Goal: Information Seeking & Learning: Check status

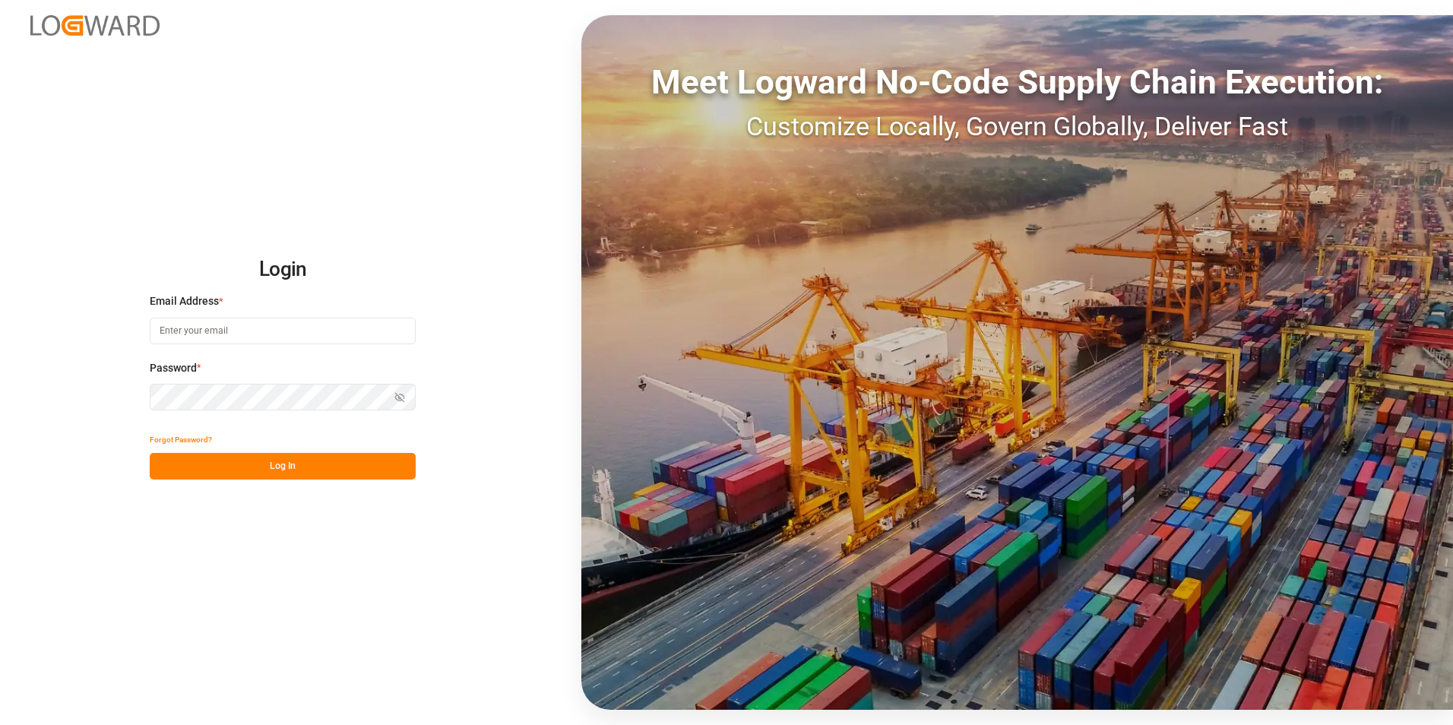
type input "[PERSON_NAME][EMAIL_ADDRESS][DOMAIN_NAME]"
click at [305, 461] on button "Log In" at bounding box center [283, 466] width 266 height 27
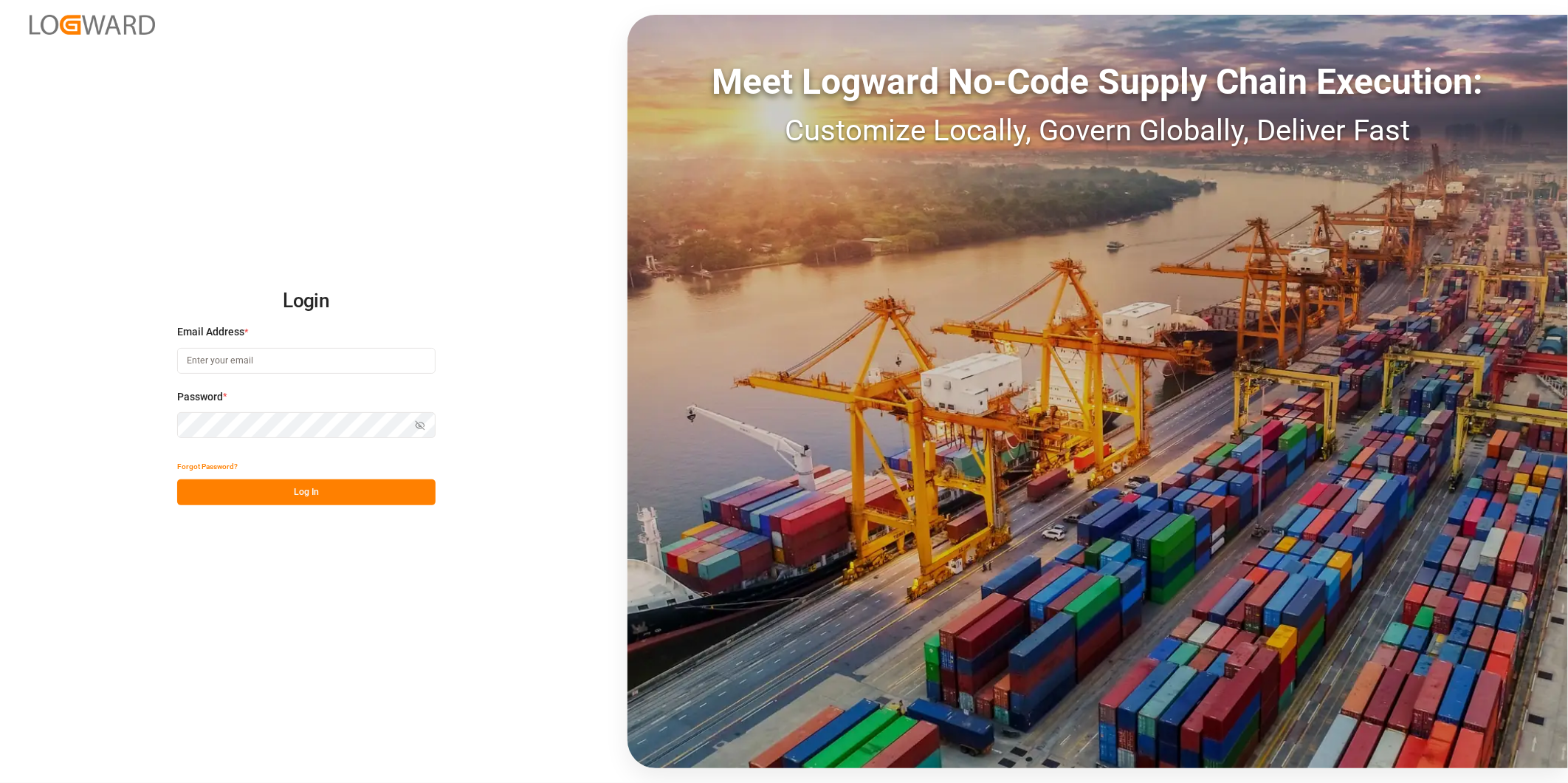
type input "[PERSON_NAME][EMAIL_ADDRESS][DOMAIN_NAME]"
click at [349, 499] on button "Log In" at bounding box center [306, 492] width 258 height 26
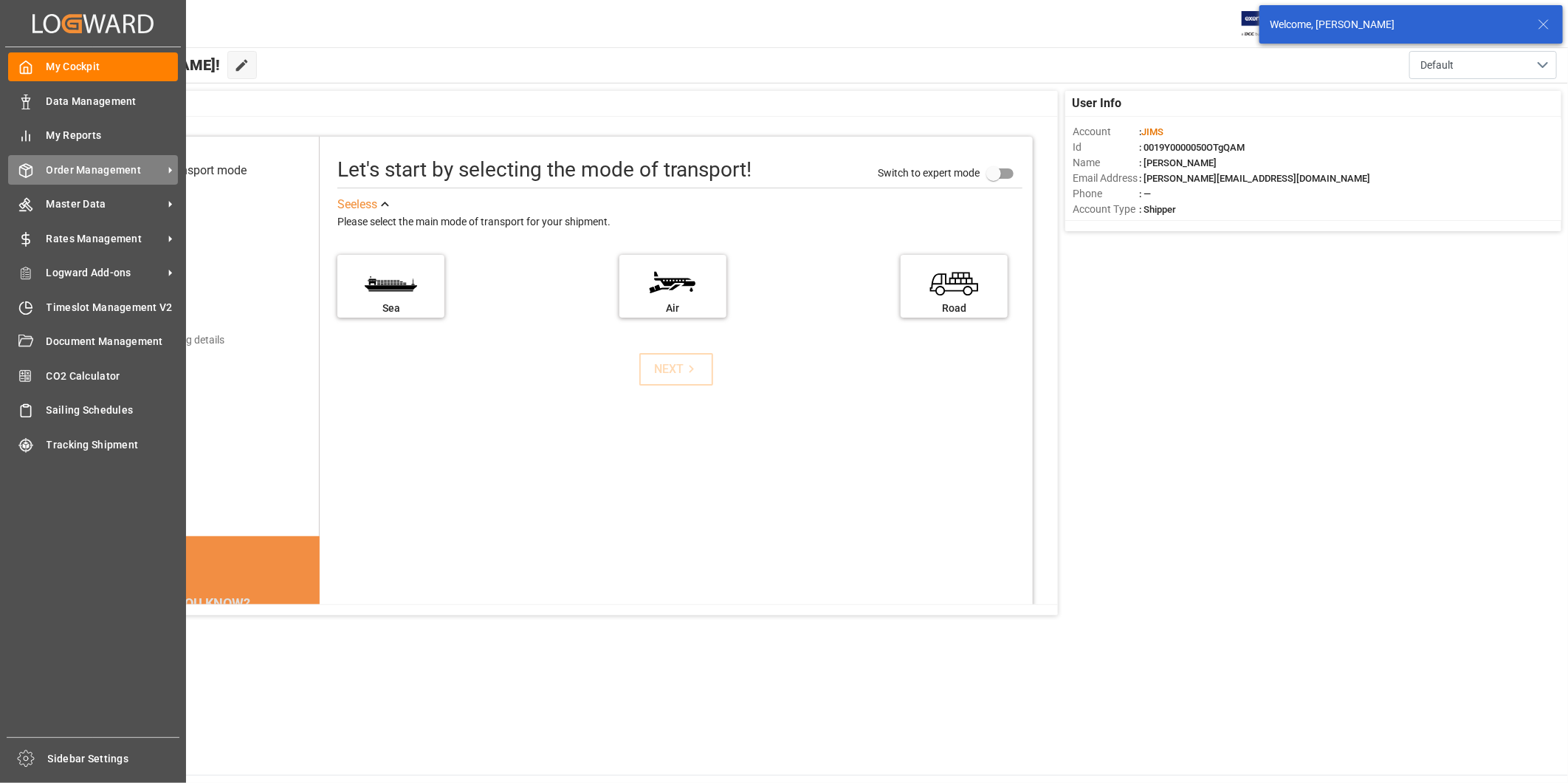
click at [151, 174] on span "Order Management" at bounding box center [105, 170] width 117 height 16
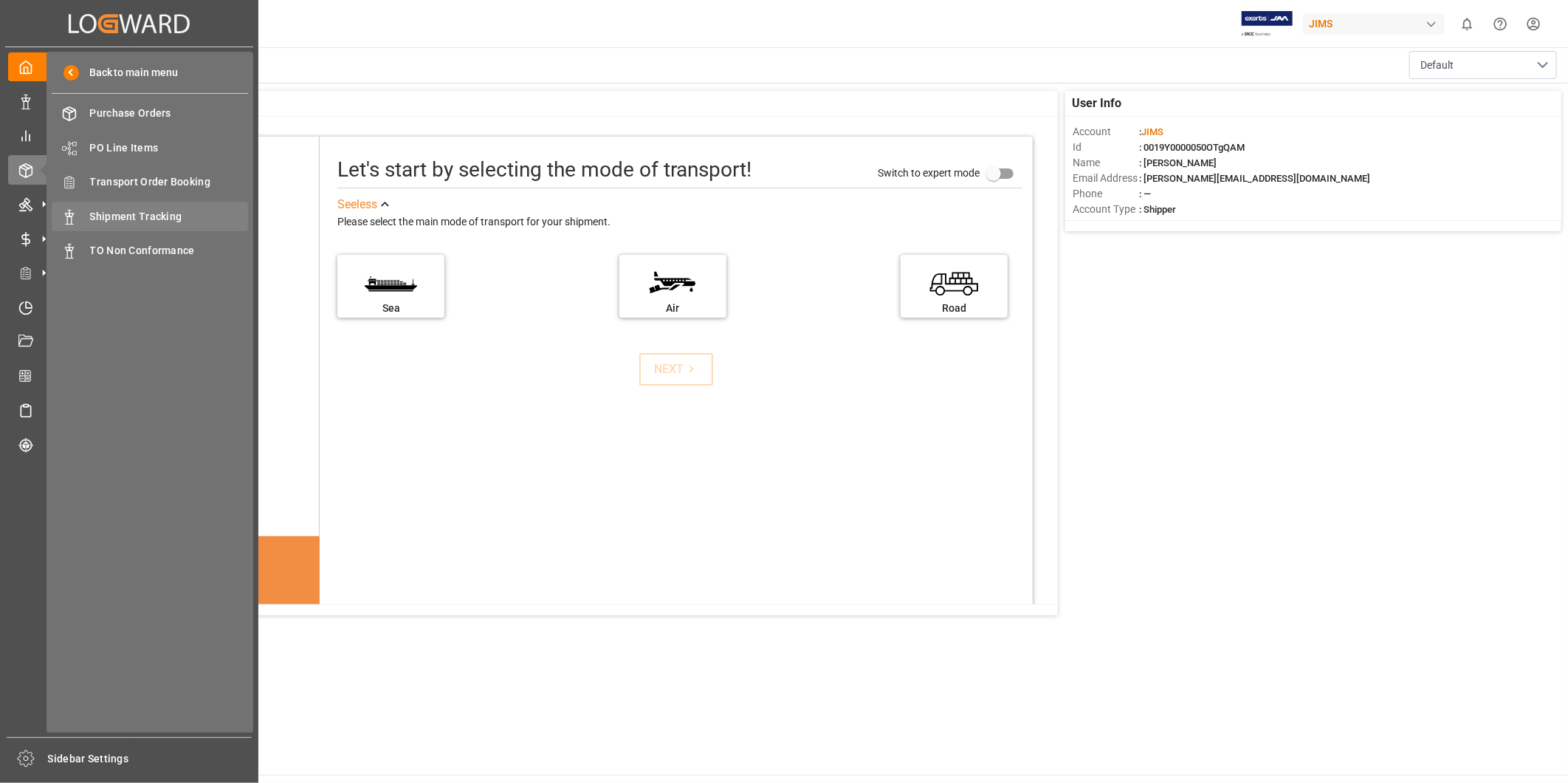
click at [167, 215] on span "Shipment Tracking" at bounding box center [169, 217] width 158 height 16
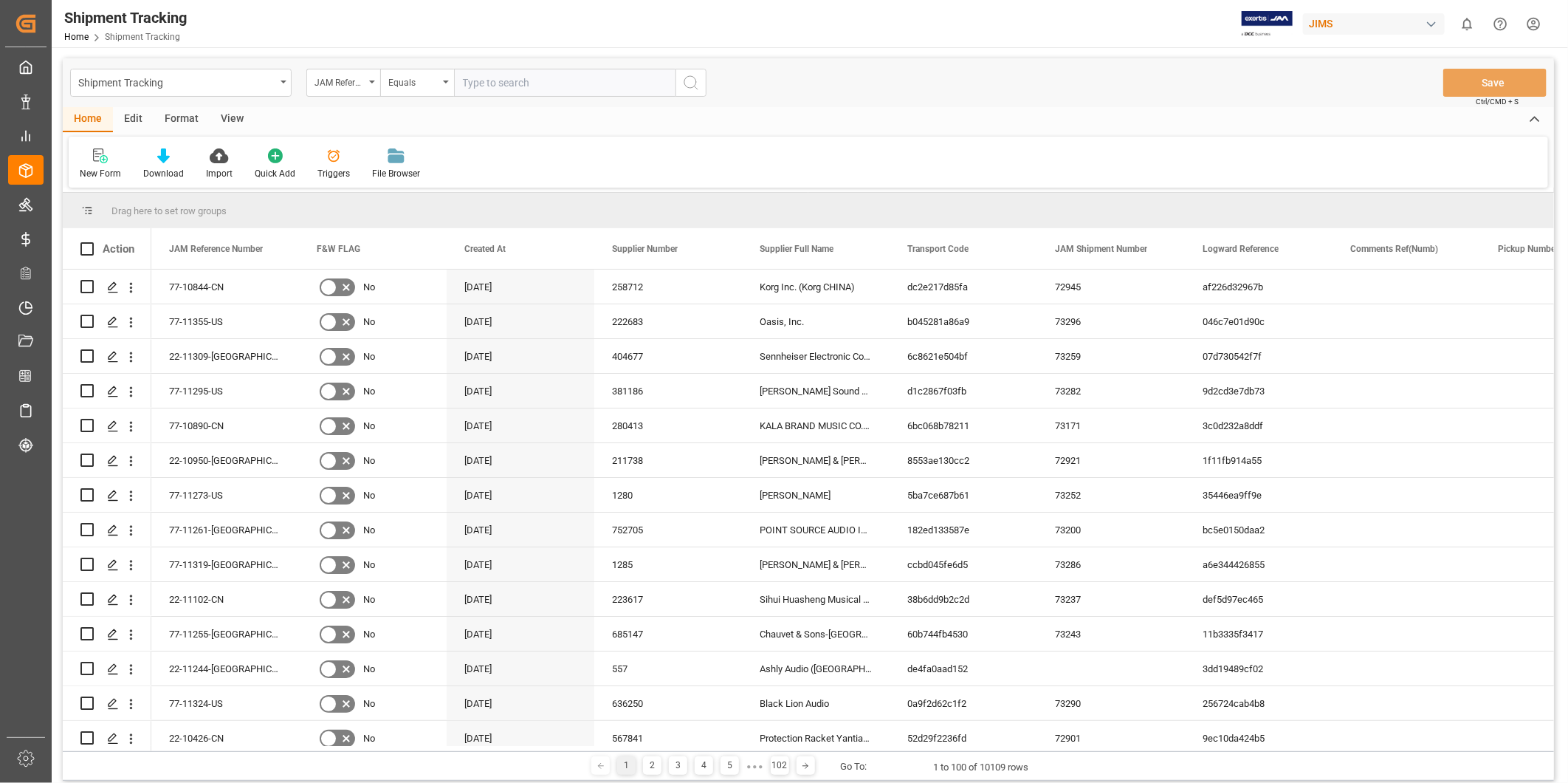
click at [562, 85] on input "text" at bounding box center [564, 83] width 221 height 28
type input "22-11135-US"
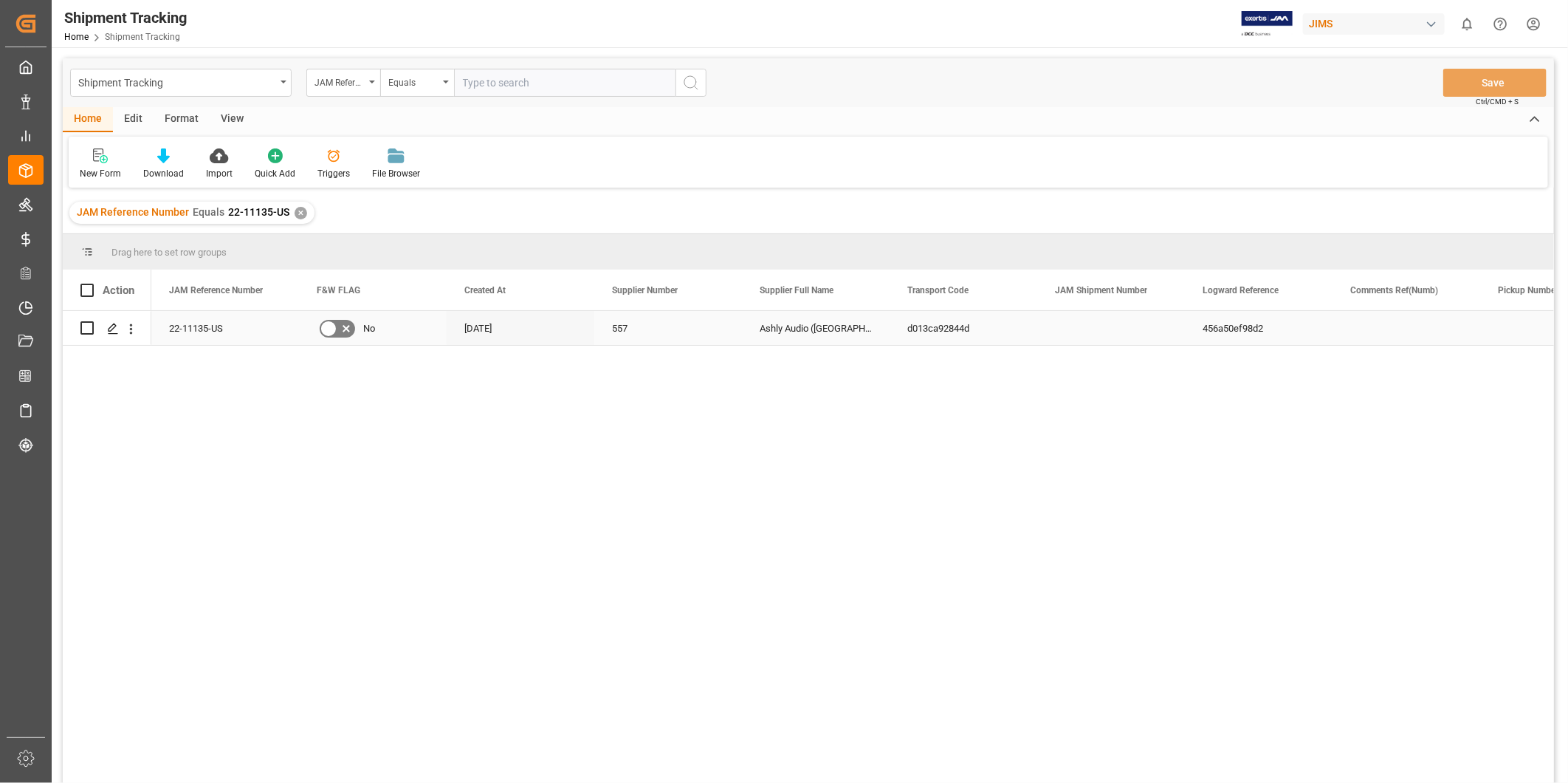
click at [1014, 323] on div "d013ca92844d" at bounding box center [963, 327] width 148 height 34
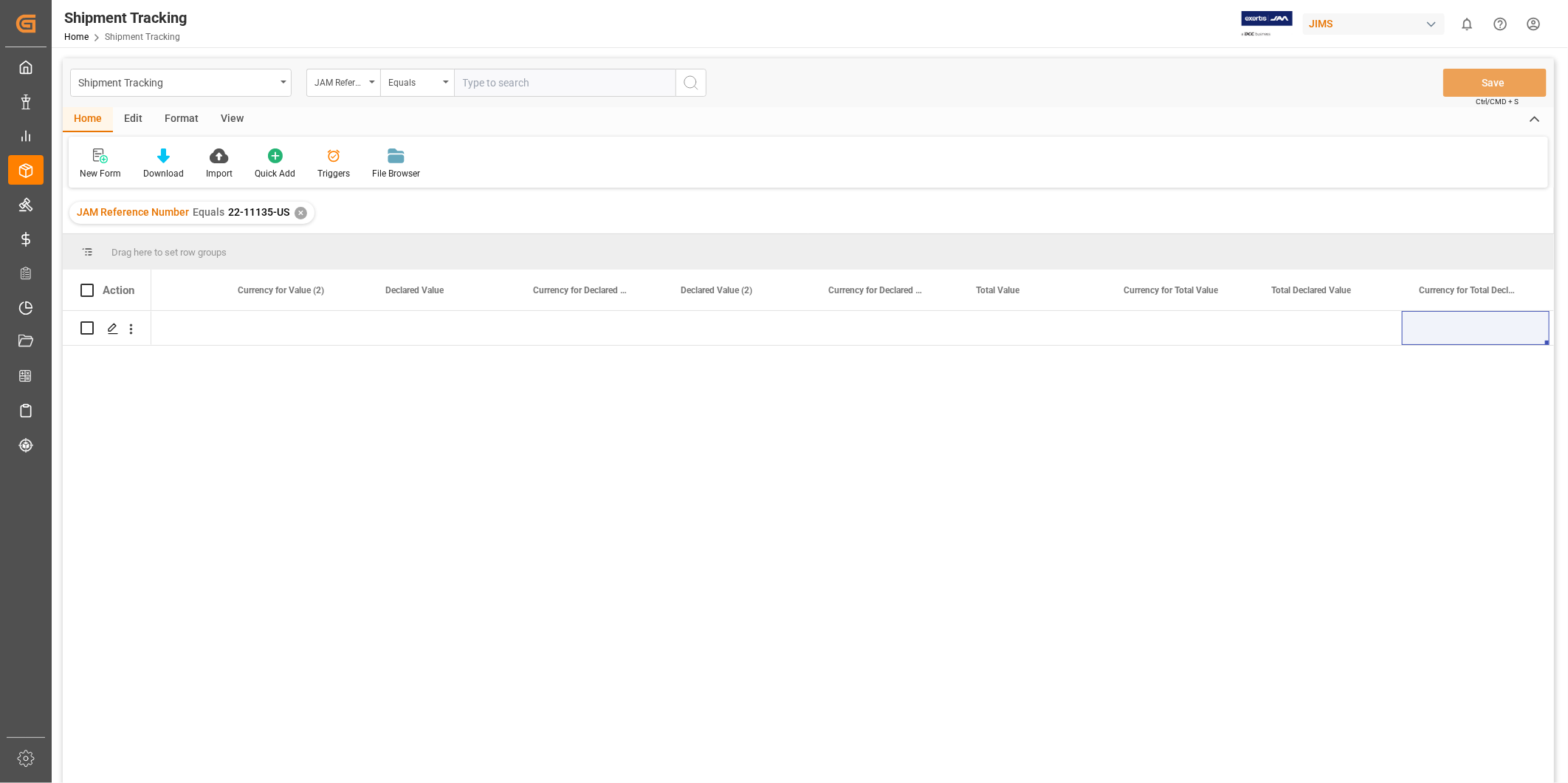
click at [226, 115] on div "View" at bounding box center [232, 119] width 45 height 25
click at [96, 167] on div "Default" at bounding box center [94, 174] width 29 height 14
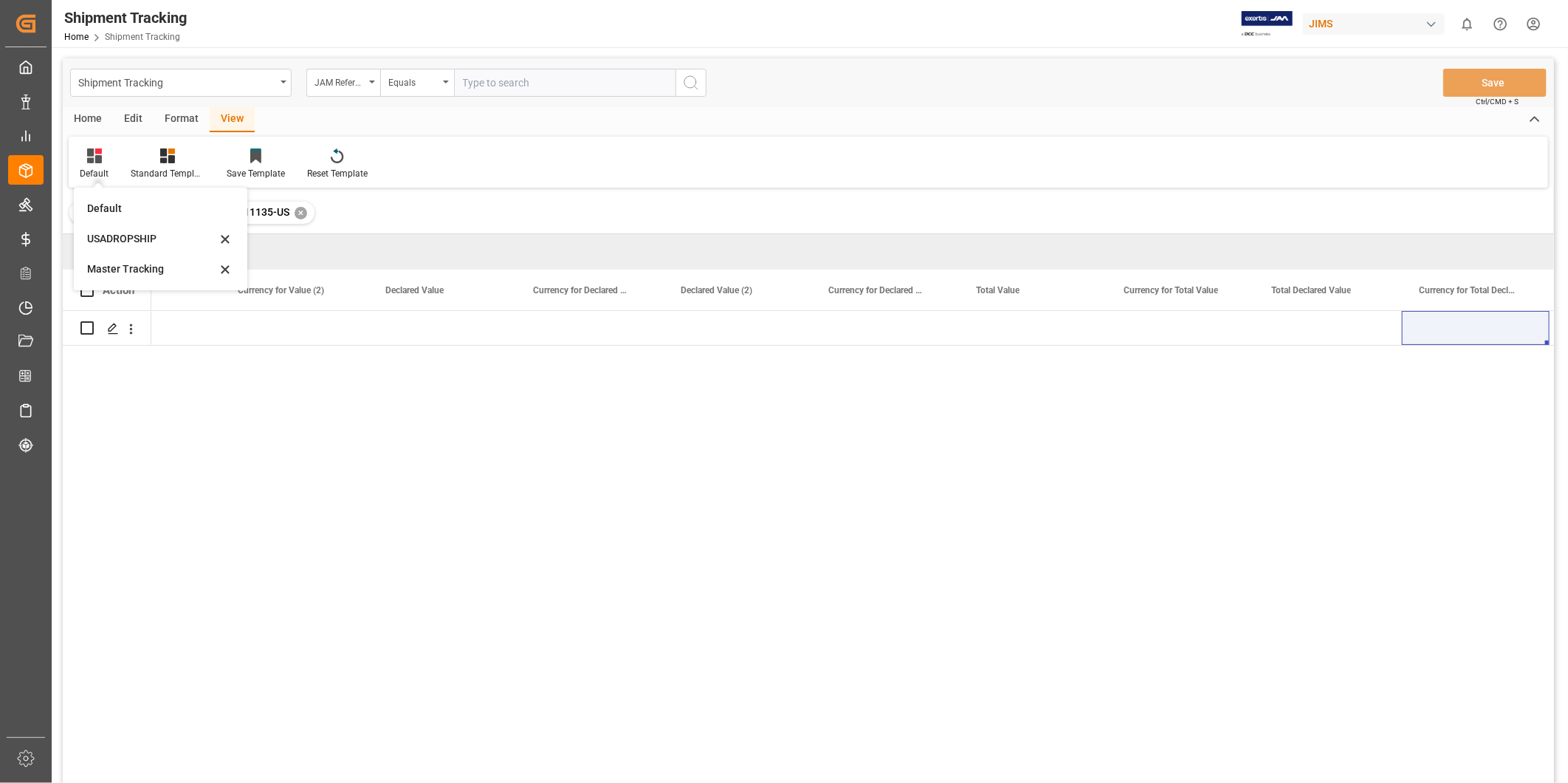
click at [113, 273] on div "Master Tracking" at bounding box center [151, 269] width 129 height 16
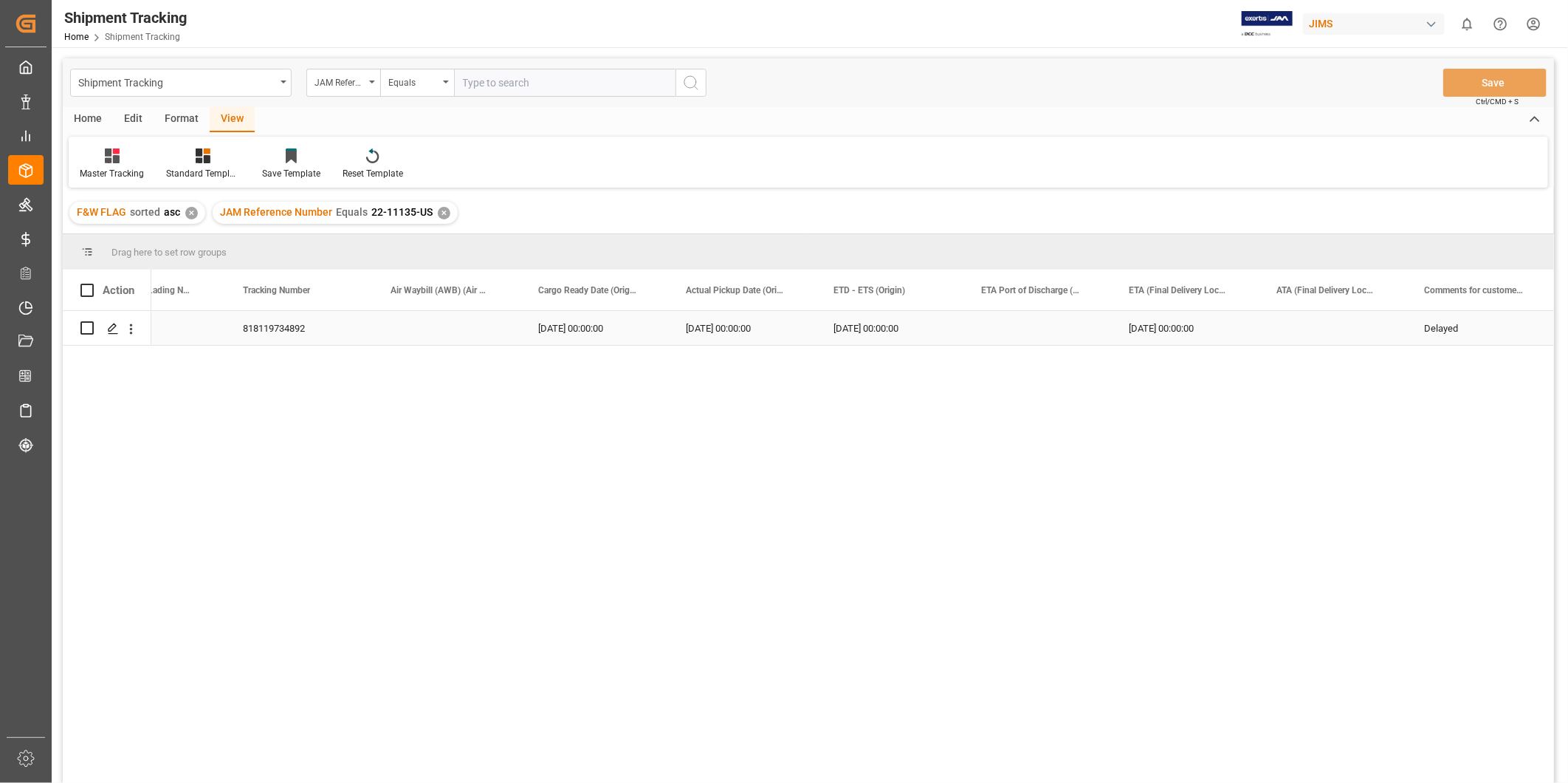
click at [1088, 337] on div "Press SPACE to select this row." at bounding box center [1037, 327] width 148 height 34
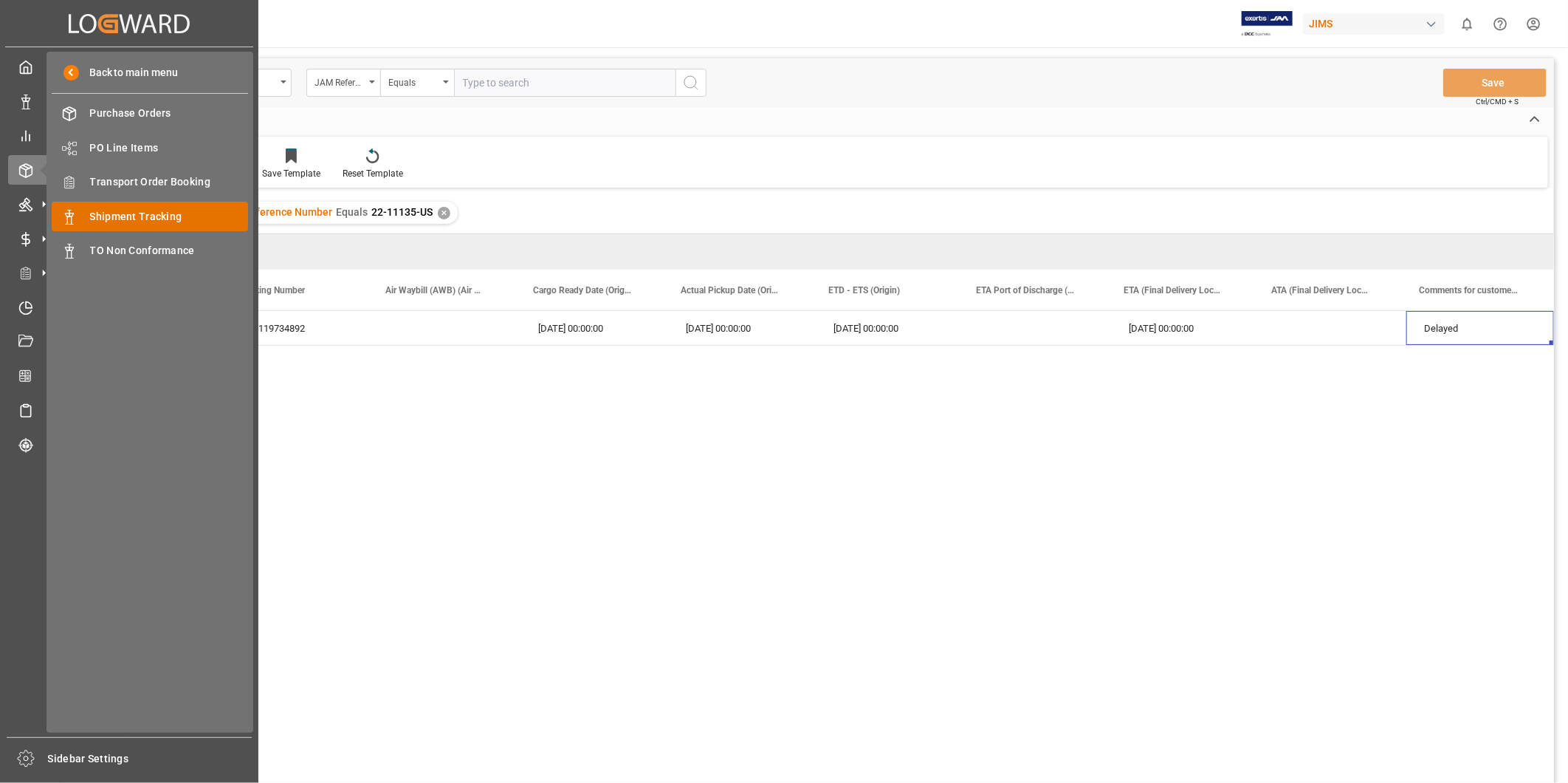
click at [185, 216] on span "Shipment Tracking" at bounding box center [169, 217] width 158 height 16
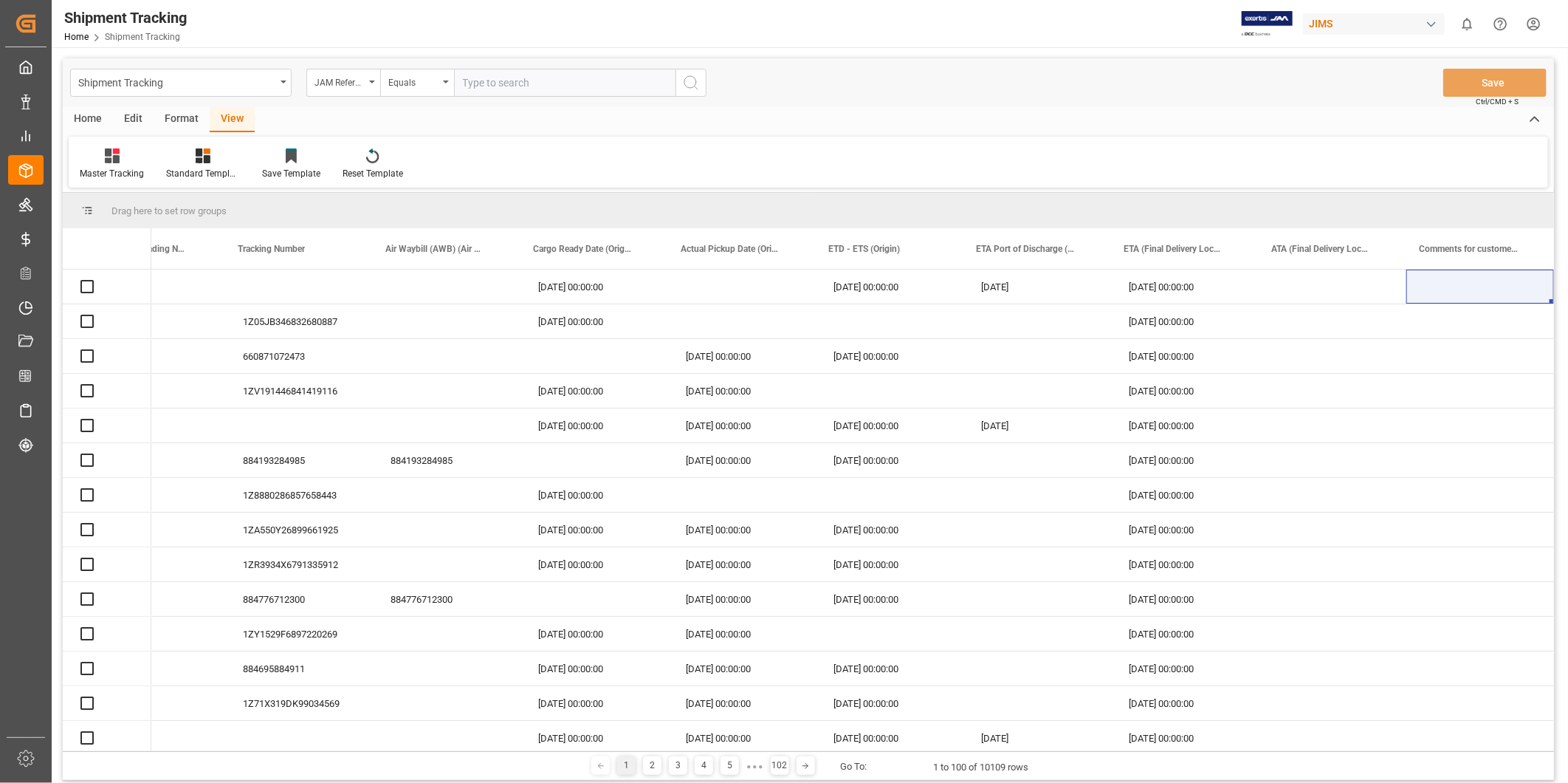
click at [558, 84] on input "text" at bounding box center [564, 83] width 221 height 28
paste input "22-11119-US"
type input "22-11119-US"
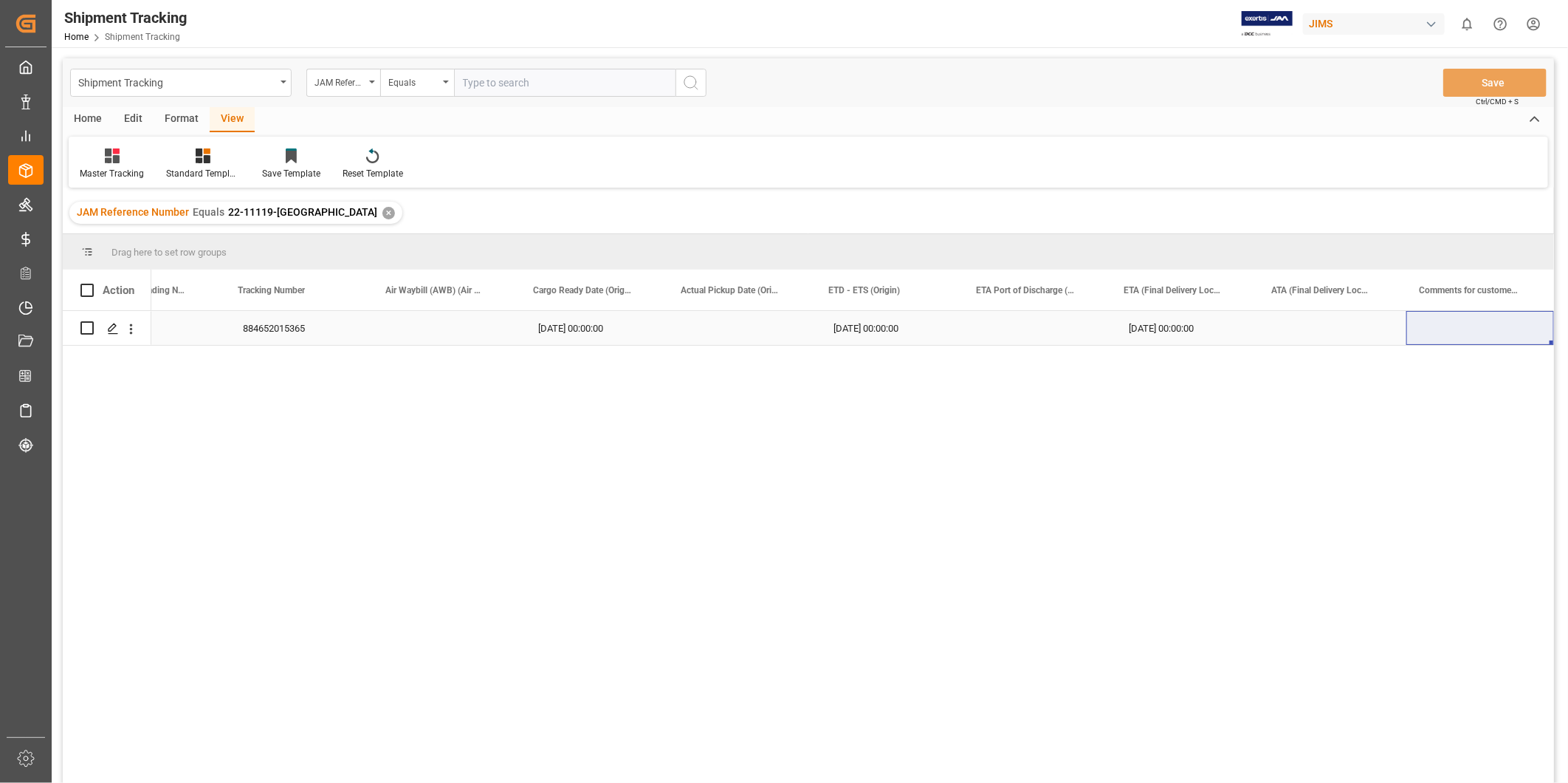
click at [1303, 321] on div "Press SPACE to select this row." at bounding box center [1332, 327] width 148 height 34
click at [742, 335] on div "Press SPACE to select this row." at bounding box center [742, 327] width 148 height 34
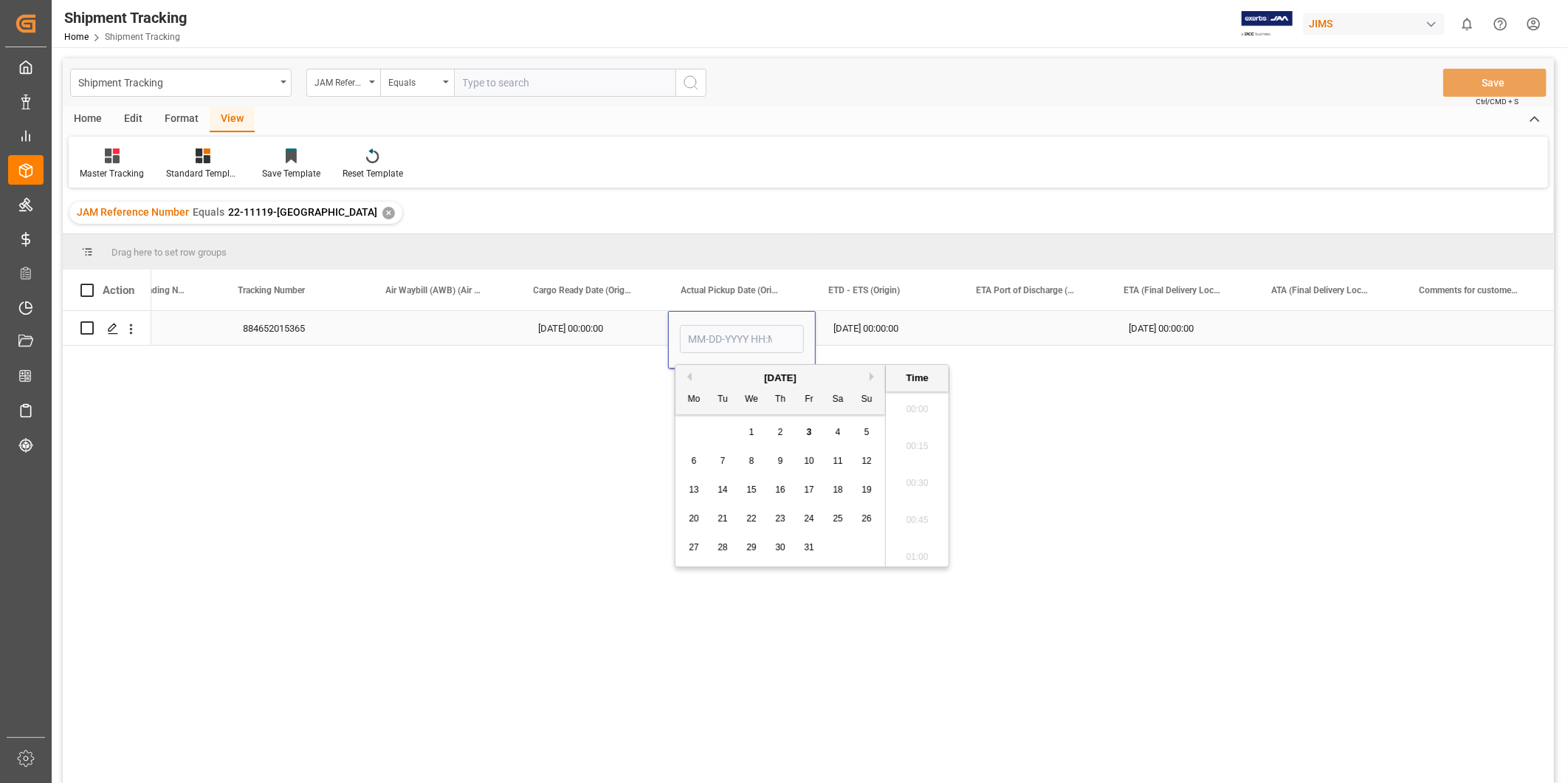
scroll to position [965, 0]
click at [690, 379] on div "October 2025" at bounding box center [781, 378] width 210 height 15
click at [690, 375] on button "Previous Month" at bounding box center [686, 376] width 9 height 9
click at [750, 520] on span "24" at bounding box center [751, 518] width 10 height 11
type input "09-24-2025 00:00"
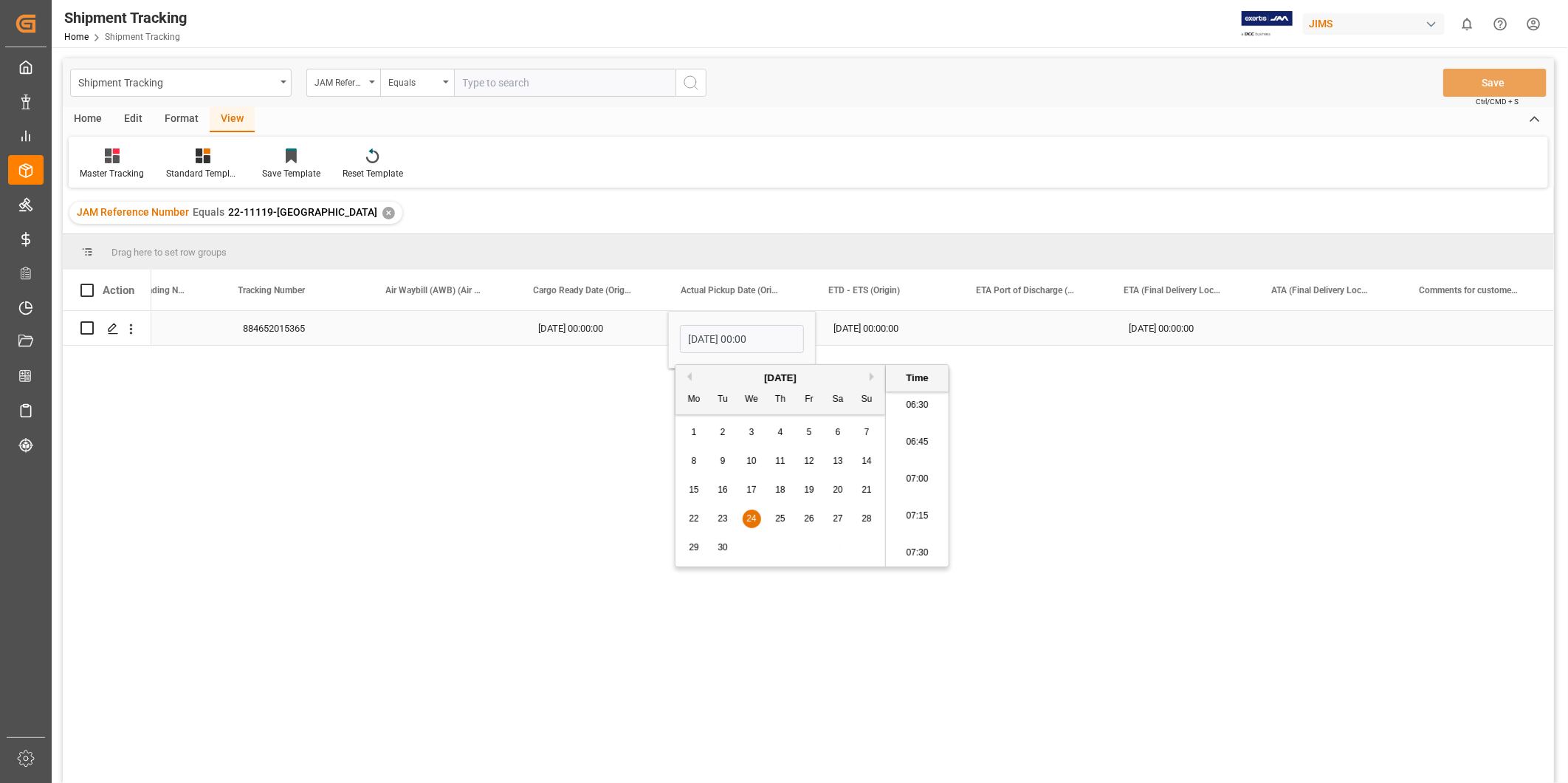
click at [861, 337] on div "09-24-2025 00:00:00" at bounding box center [889, 327] width 148 height 34
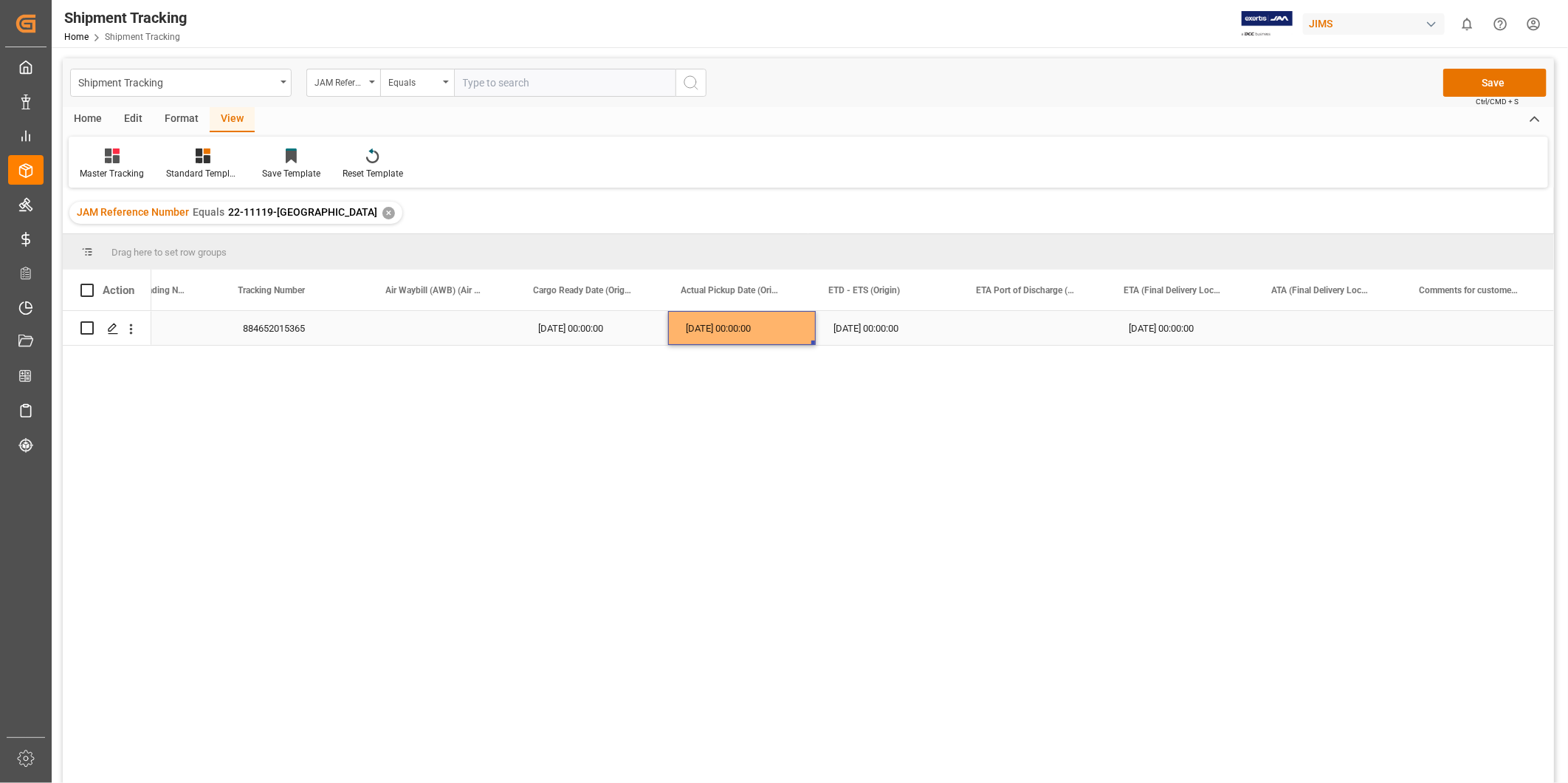
click at [726, 333] on div "09-24-2025 00:00:00" at bounding box center [742, 327] width 148 height 34
drag, startPoint x: 814, startPoint y: 334, endPoint x: 843, endPoint y: 334, distance: 29.0
click at [816, 334] on div "09-24-2025 00:00:00" at bounding box center [889, 327] width 148 height 34
click at [854, 332] on div "09-24-2025 00:00:00" at bounding box center [889, 327] width 148 height 34
click at [1140, 329] on div "10-20-2025 00:00:00" at bounding box center [1184, 327] width 148 height 34
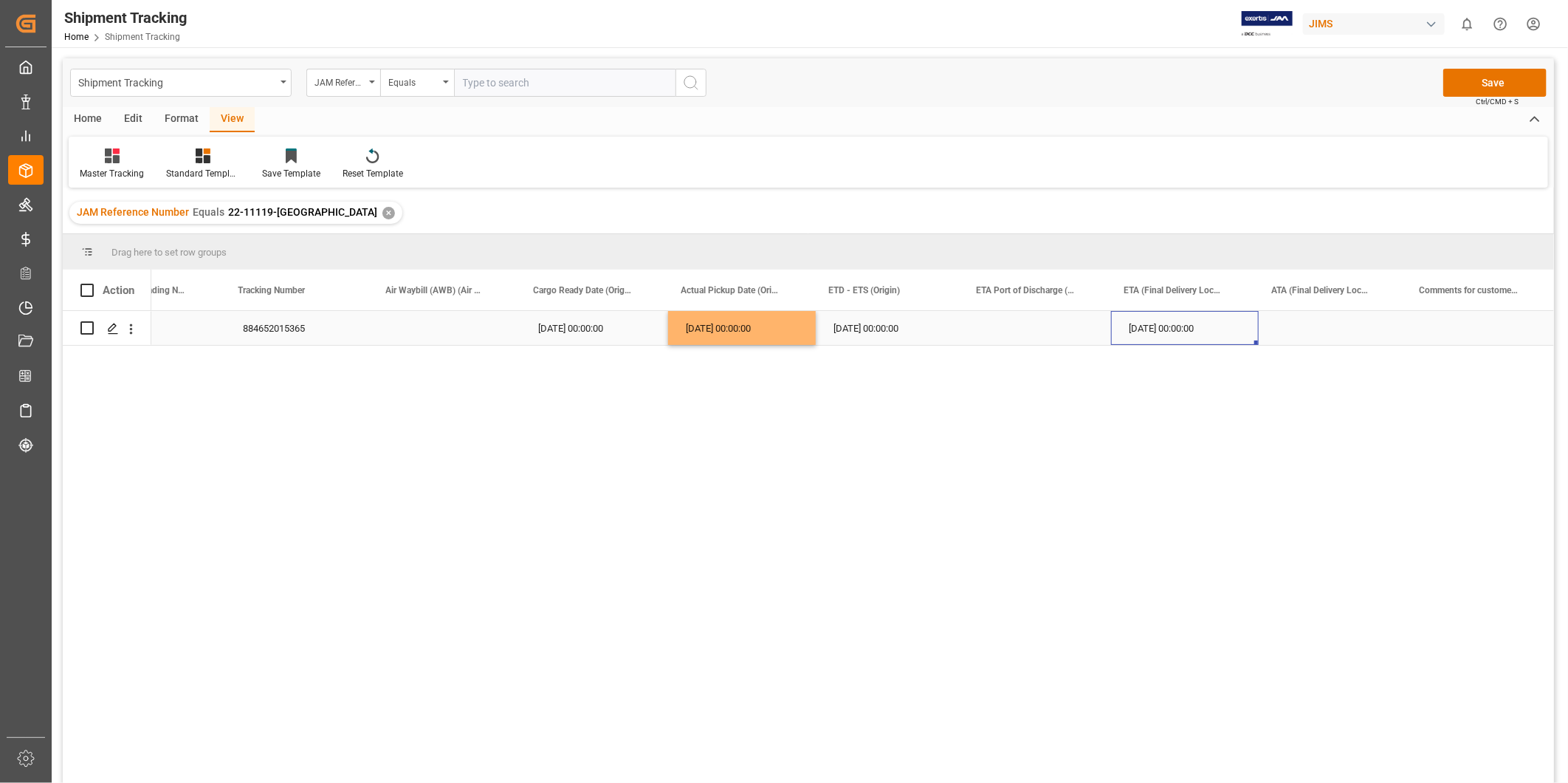
click at [1140, 329] on div "10-20-2025 00:00:00" at bounding box center [1184, 327] width 148 height 34
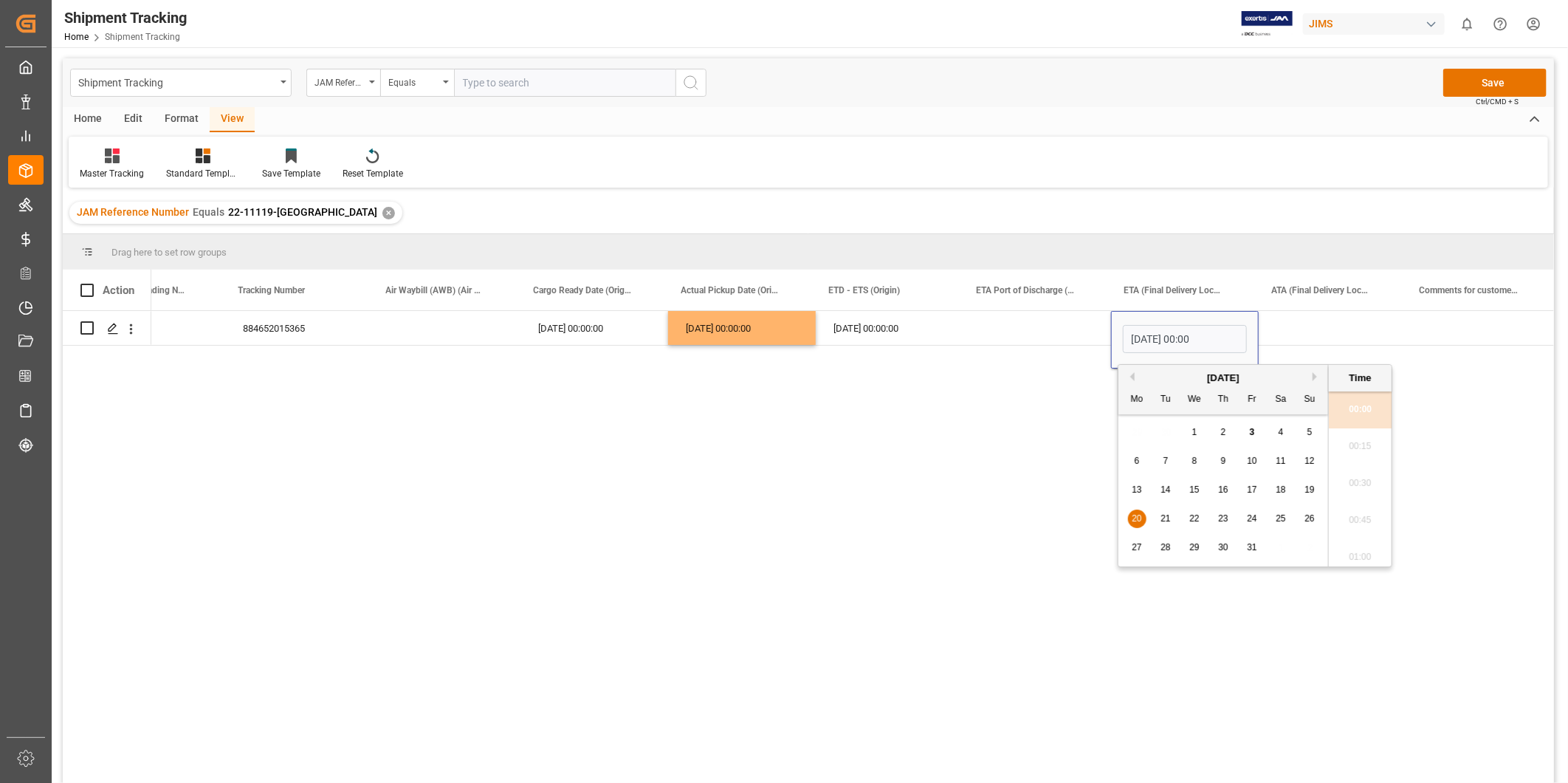
click at [1135, 378] on div "October 2025" at bounding box center [1223, 378] width 210 height 15
click at [1133, 377] on button "Previous Month" at bounding box center [1129, 376] width 9 height 9
click at [1220, 522] on span "25" at bounding box center [1222, 518] width 10 height 11
type input "09-25-2025 00:00"
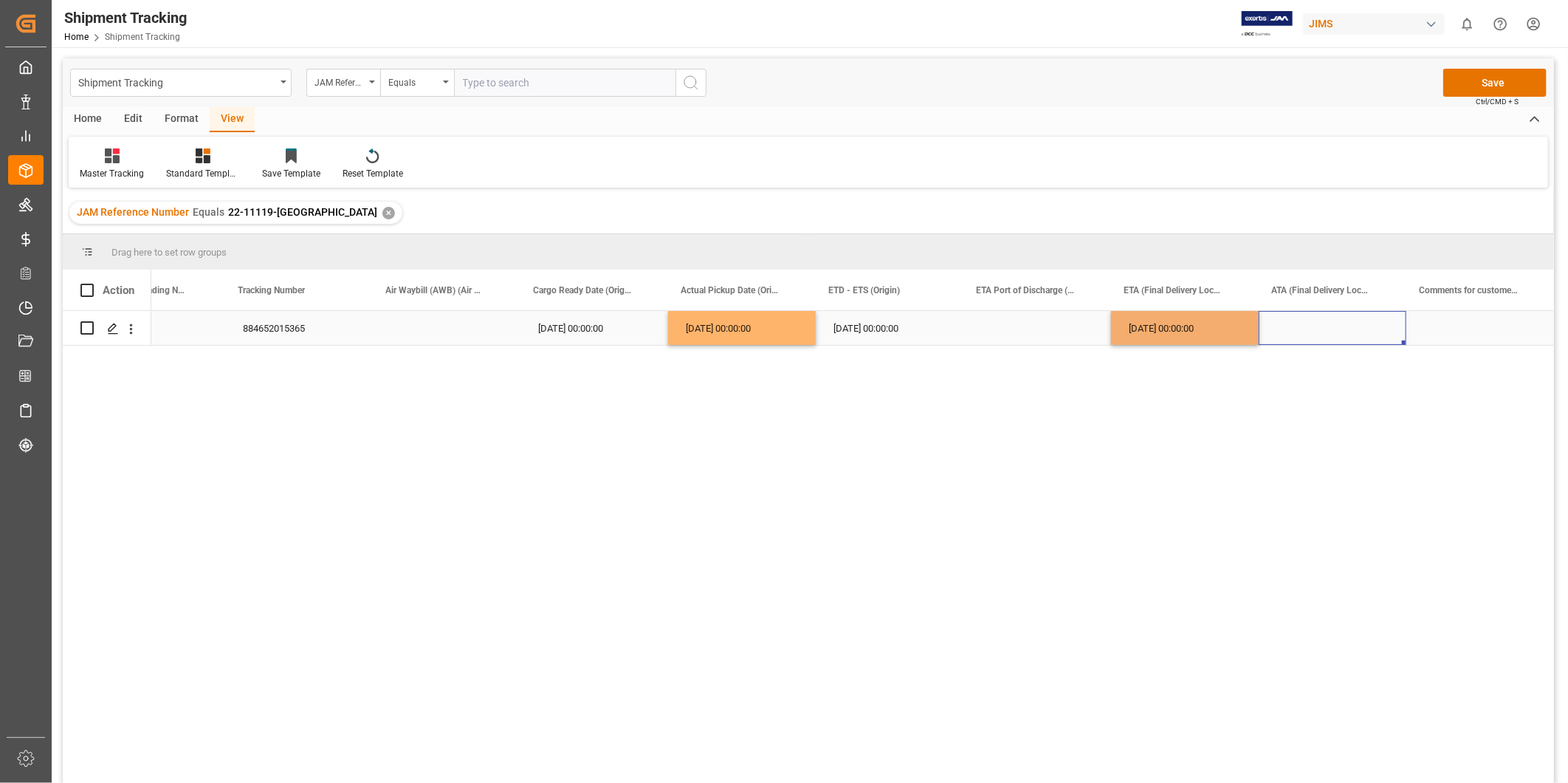
click at [1293, 340] on div "Press SPACE to select this row." at bounding box center [1332, 327] width 148 height 34
click at [1177, 334] on div "09-25-2025 00:00:00" at bounding box center [1184, 327] width 148 height 34
click at [1300, 323] on div "Press SPACE to select this row." at bounding box center [1332, 327] width 148 height 34
click at [1485, 77] on button "Save" at bounding box center [1494, 83] width 103 height 28
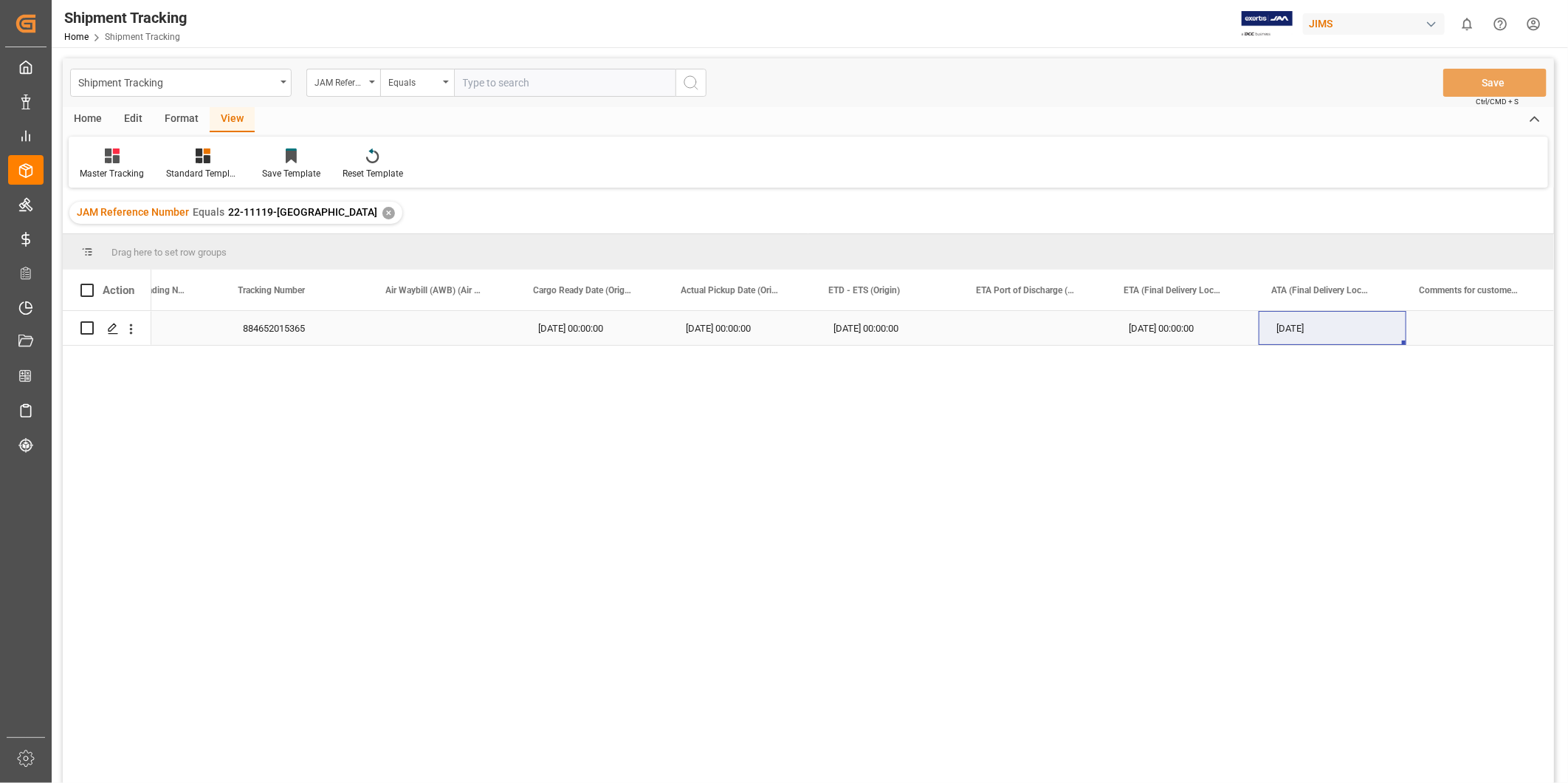
click at [1363, 330] on div "09-25-2025" at bounding box center [1332, 327] width 148 height 34
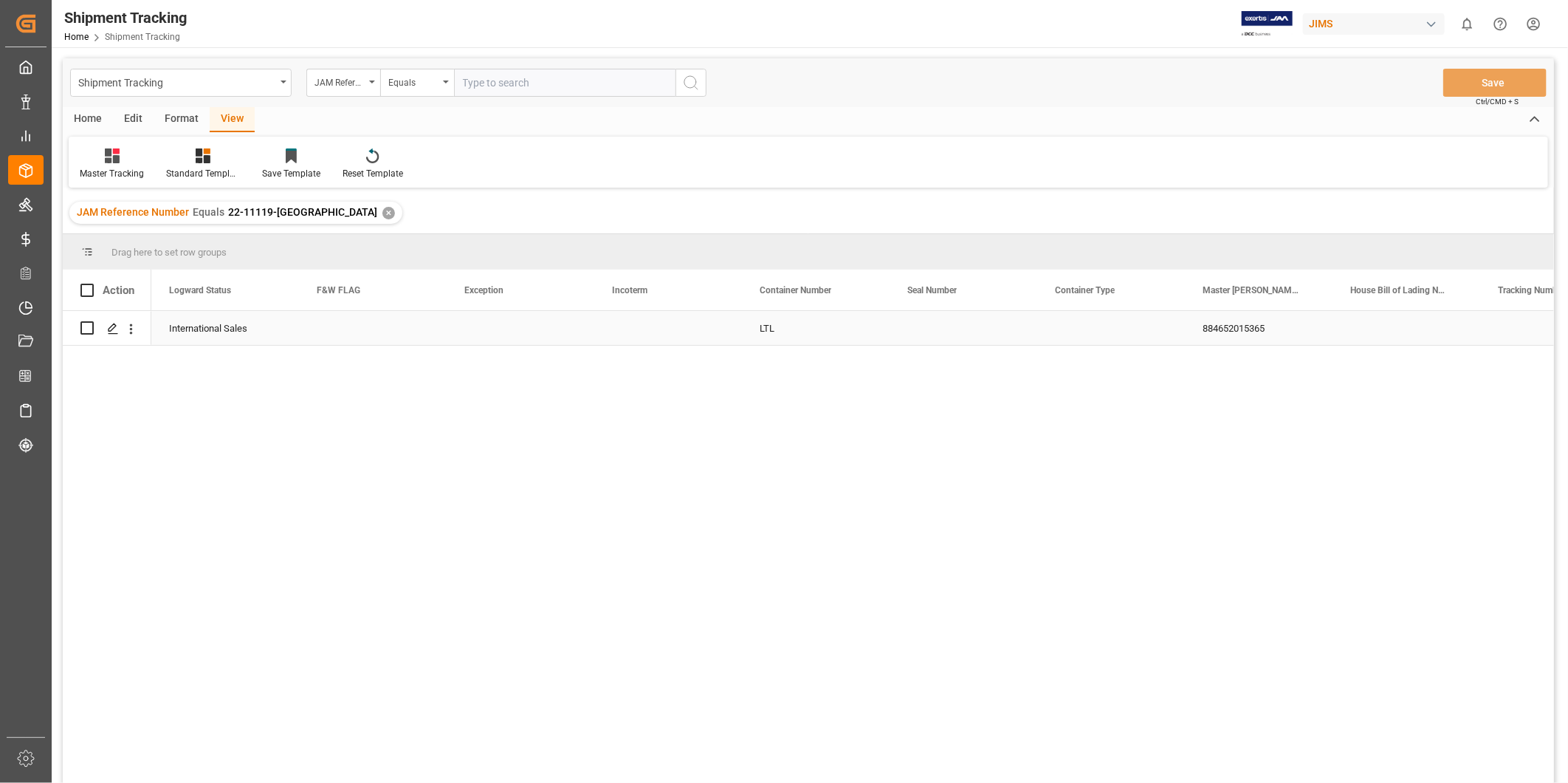
scroll to position [0, 0]
click at [328, 617] on div "LTL International Sales No Delivered Ashly Audio (Webster, NY) 22-11119-US" at bounding box center [852, 552] width 1402 height 482
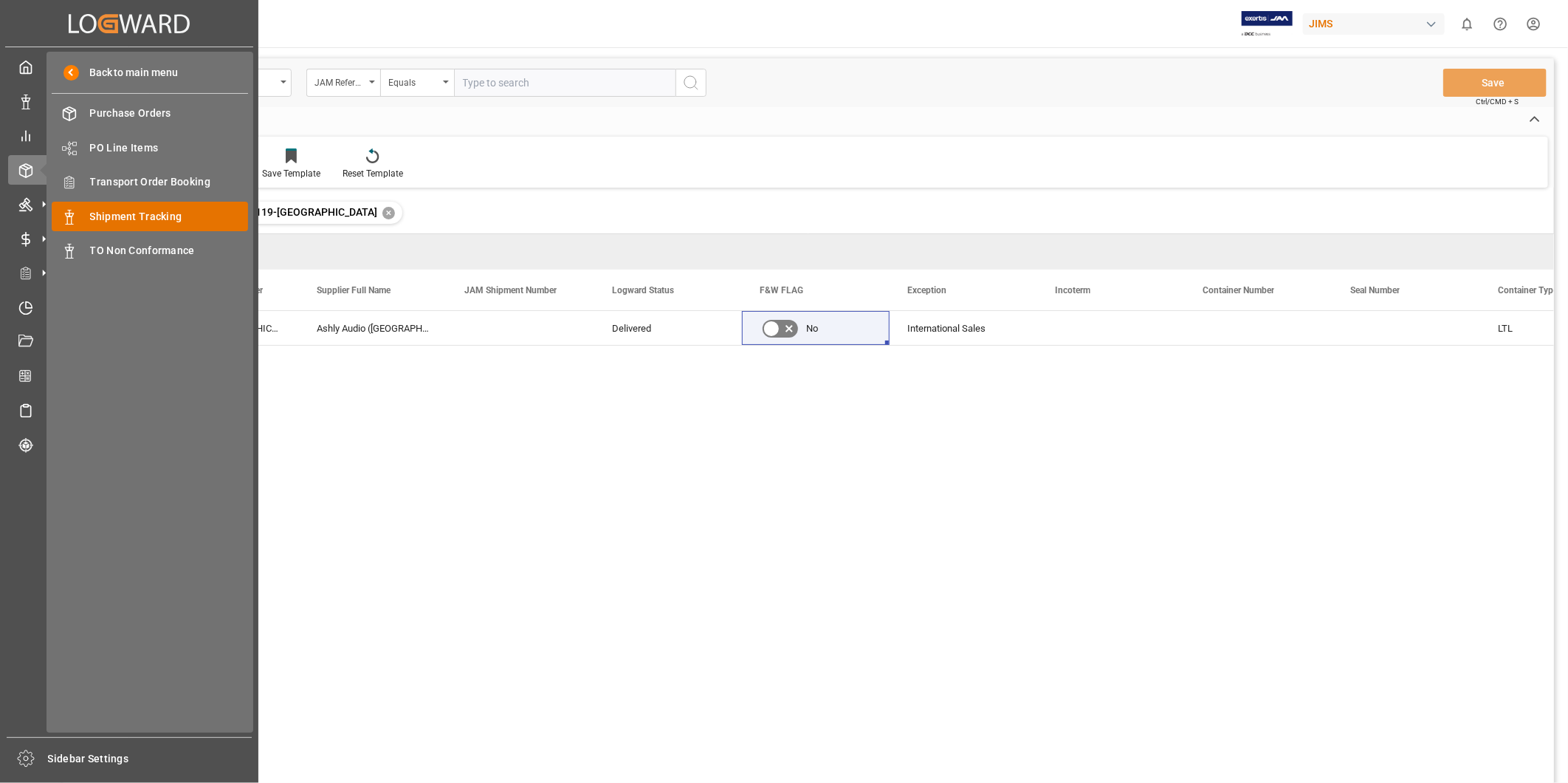
click at [121, 205] on div "Shipment Tracking Shipment Tracking" at bounding box center [150, 217] width 196 height 29
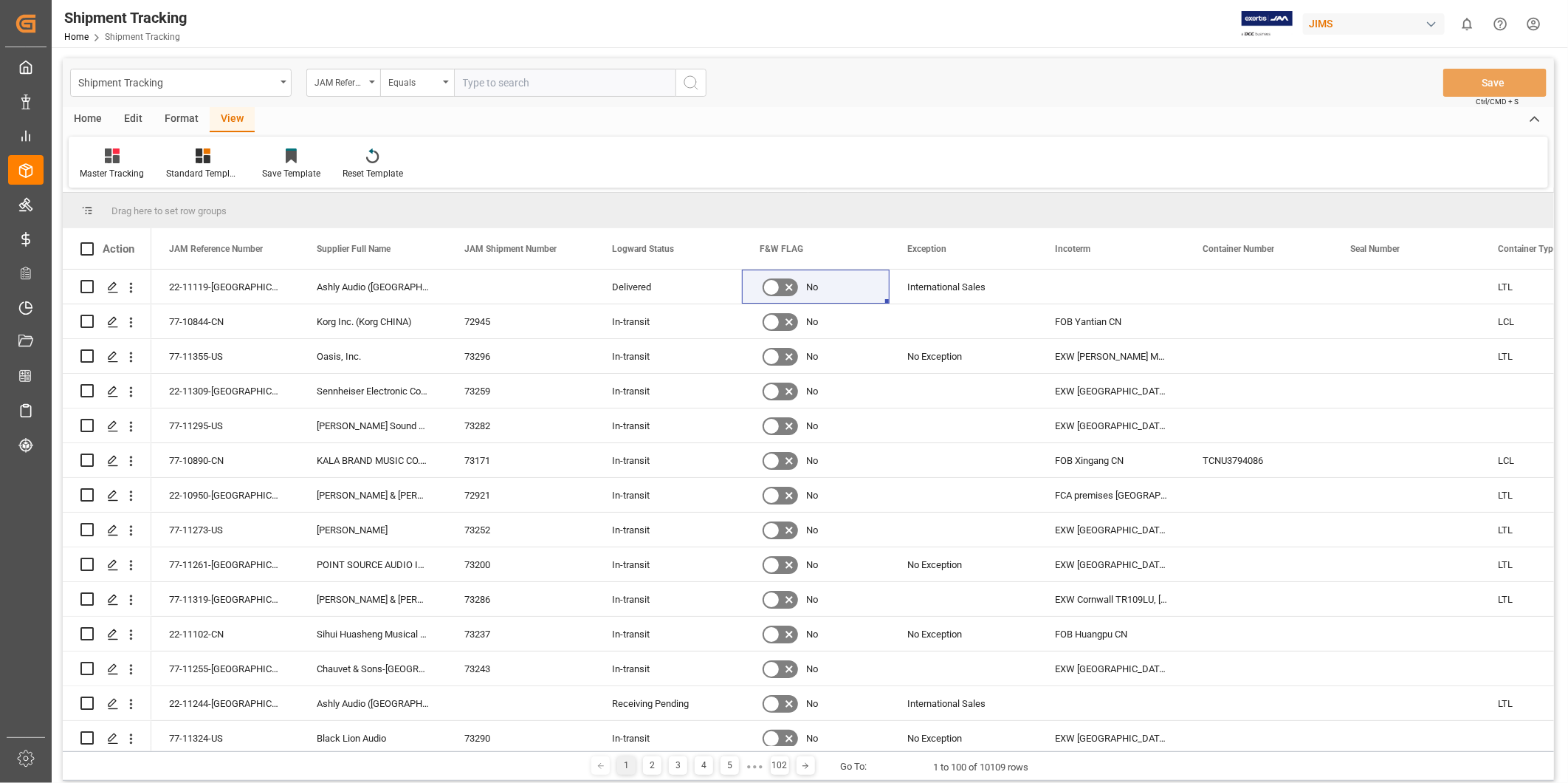
click at [561, 85] on input "text" at bounding box center [564, 83] width 221 height 28
paste input "22-11119-US"
type input "22-11119-US"
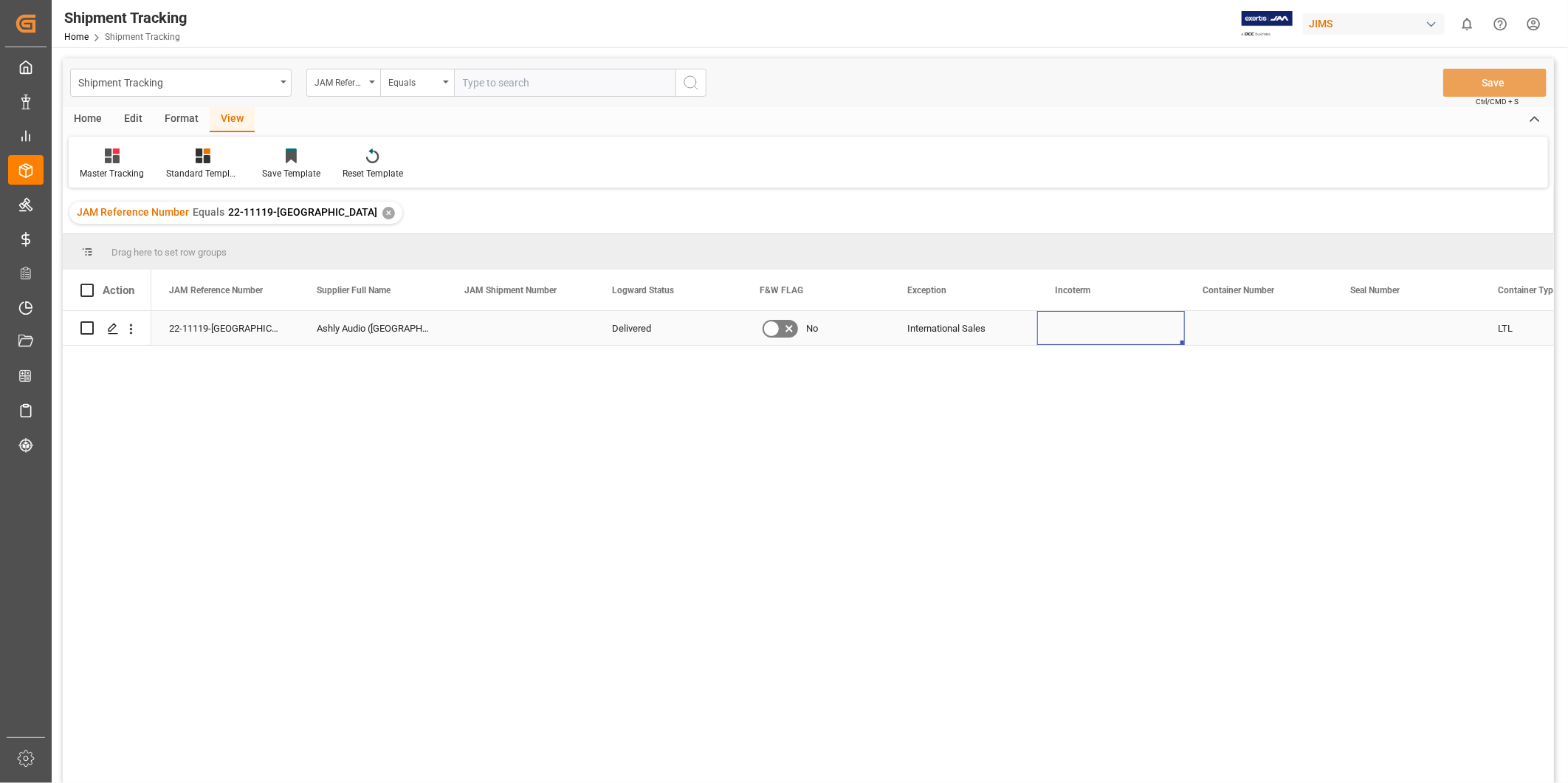
click at [1079, 334] on div "Press SPACE to select this row." at bounding box center [1111, 327] width 148 height 34
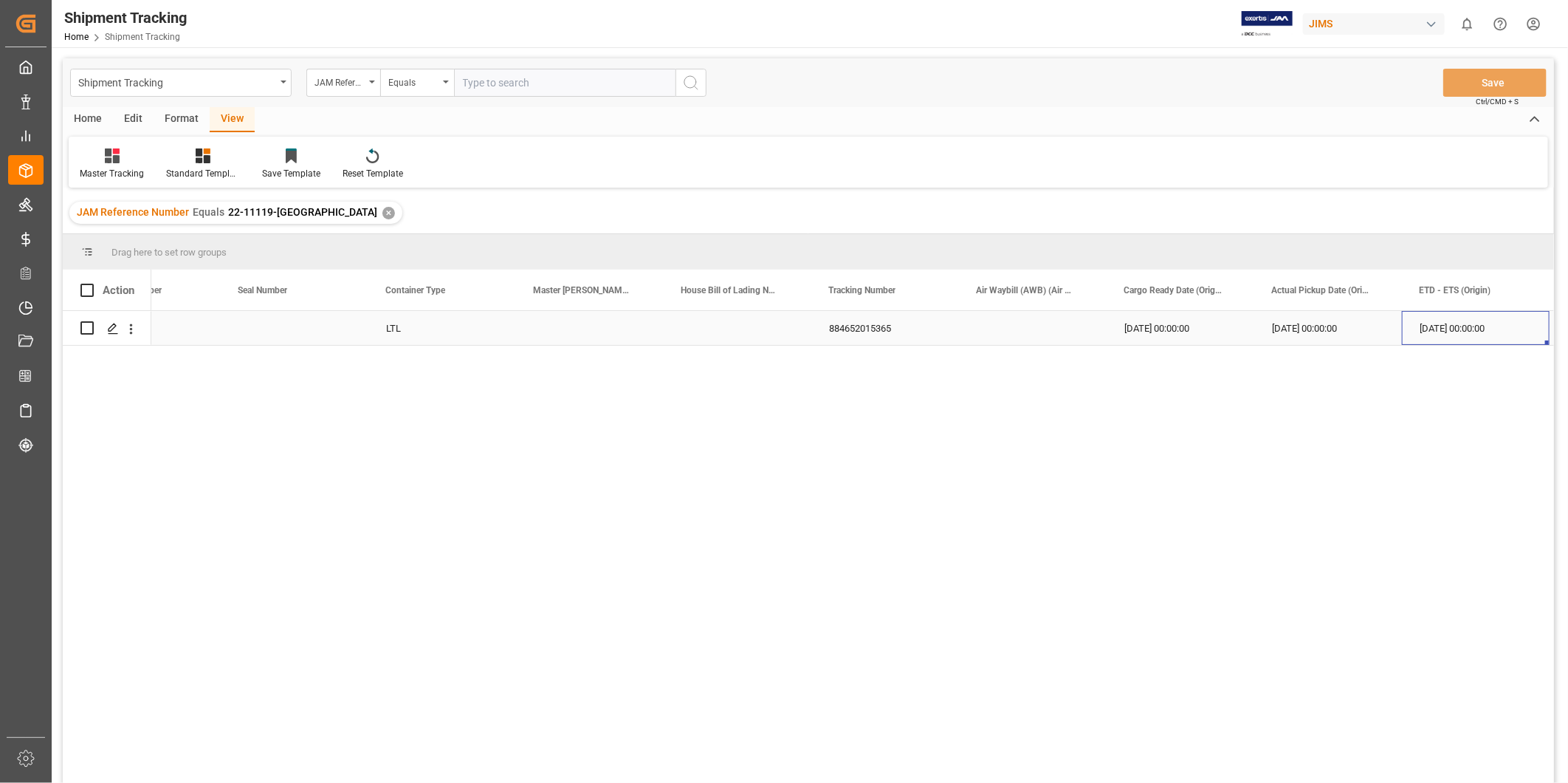
scroll to position [0, 1259]
click at [990, 332] on div "09-24-2025 00:00:00" at bounding box center [1032, 327] width 148 height 34
click at [1462, 328] on div "Press SPACE to select this row." at bounding box center [1476, 327] width 148 height 34
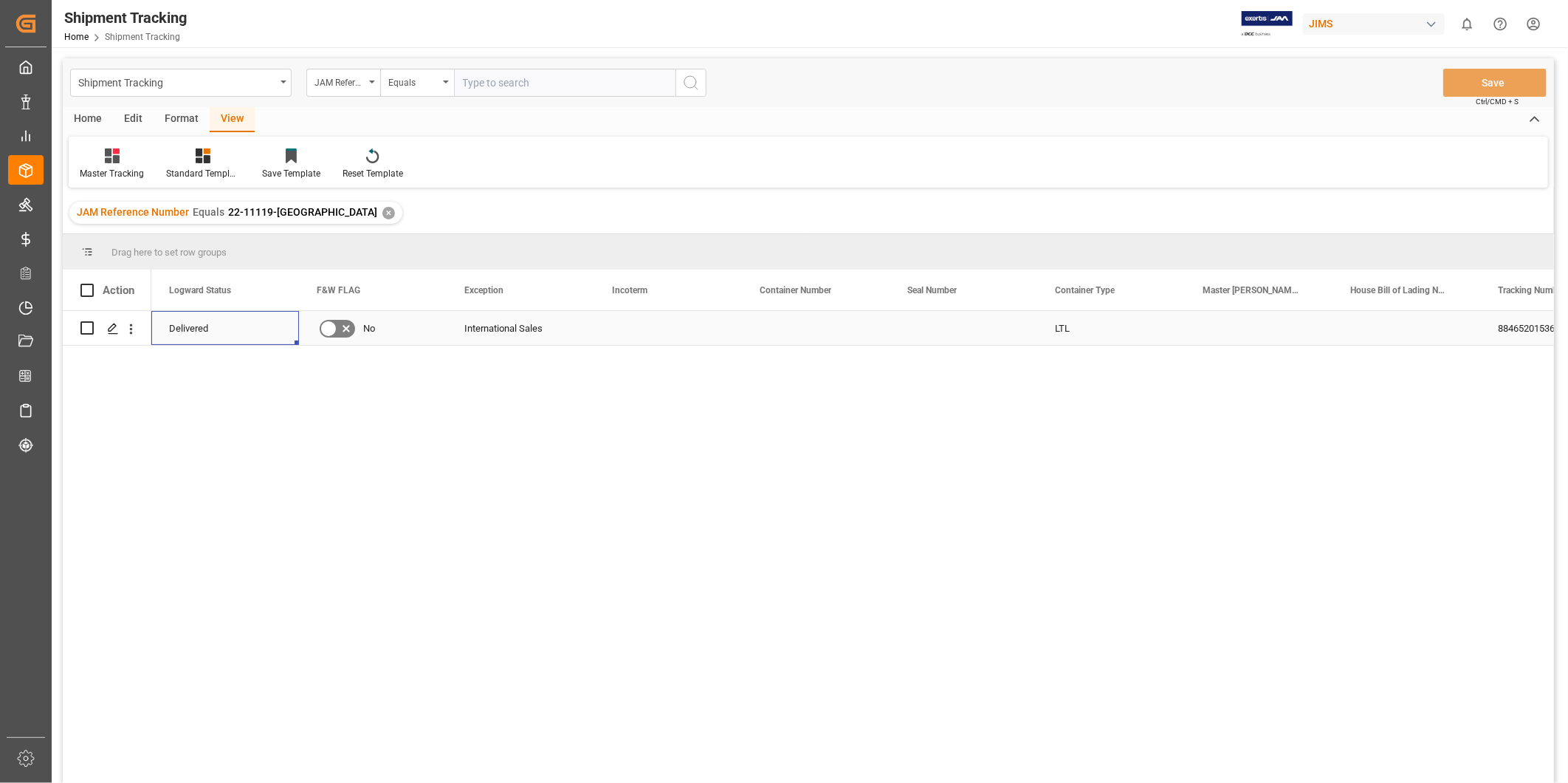
scroll to position [0, 0]
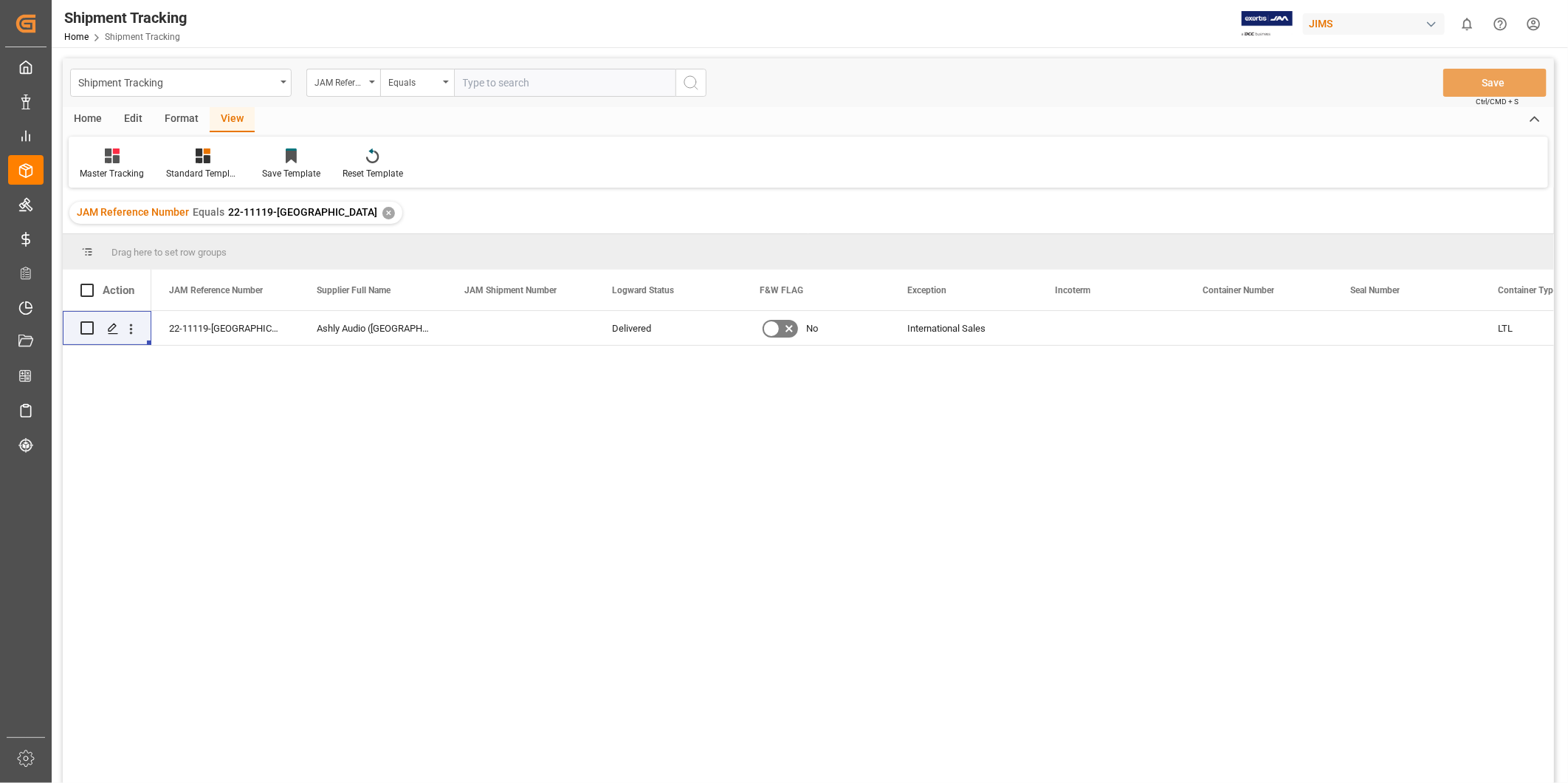
click at [417, 494] on div "LTL International Sales No Delivered Ashly Audio (Webster, NY) 22-11119-US" at bounding box center [852, 552] width 1402 height 482
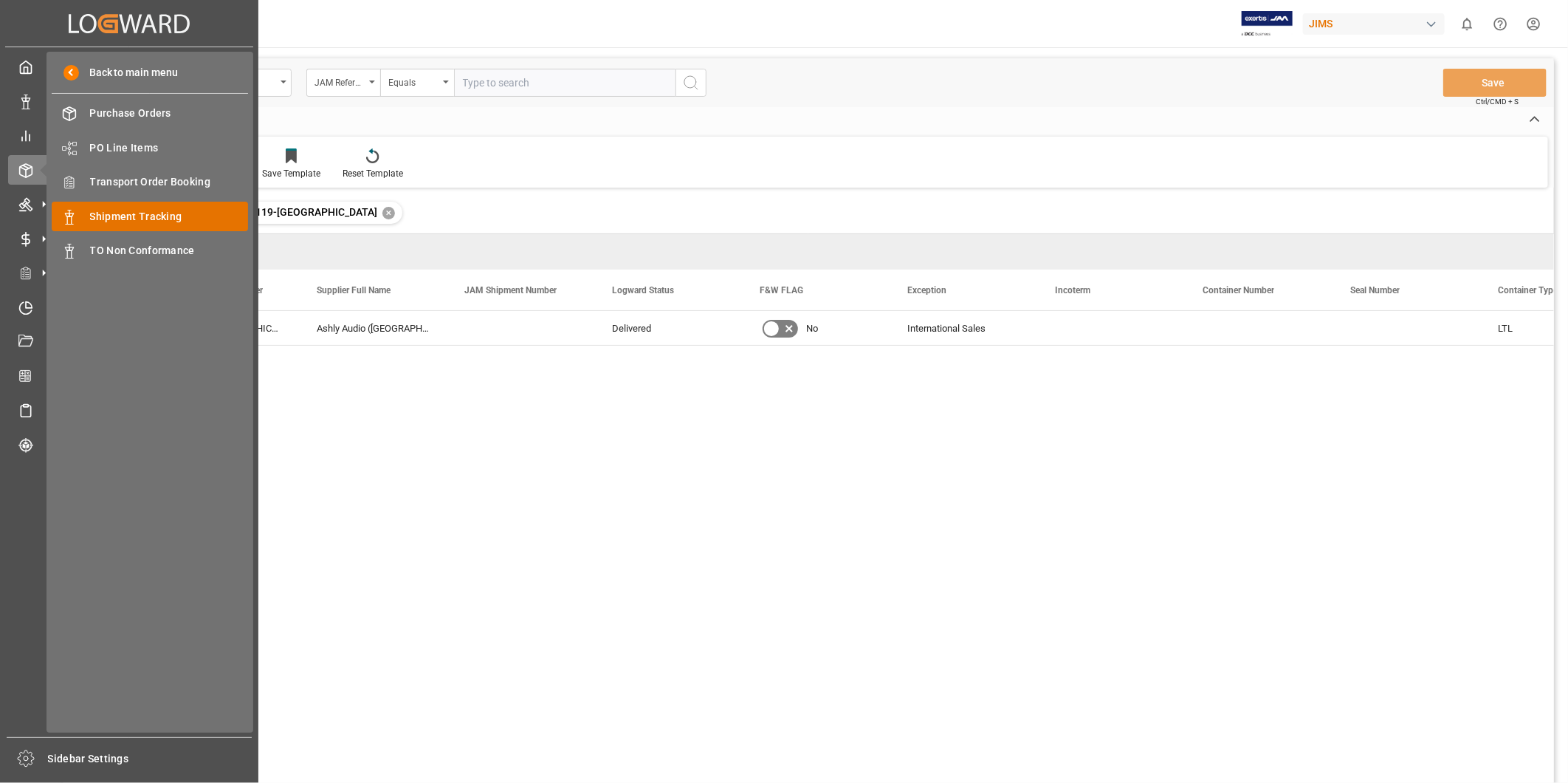
click at [110, 202] on div "Shipment Tracking Shipment Tracking" at bounding box center [150, 217] width 196 height 29
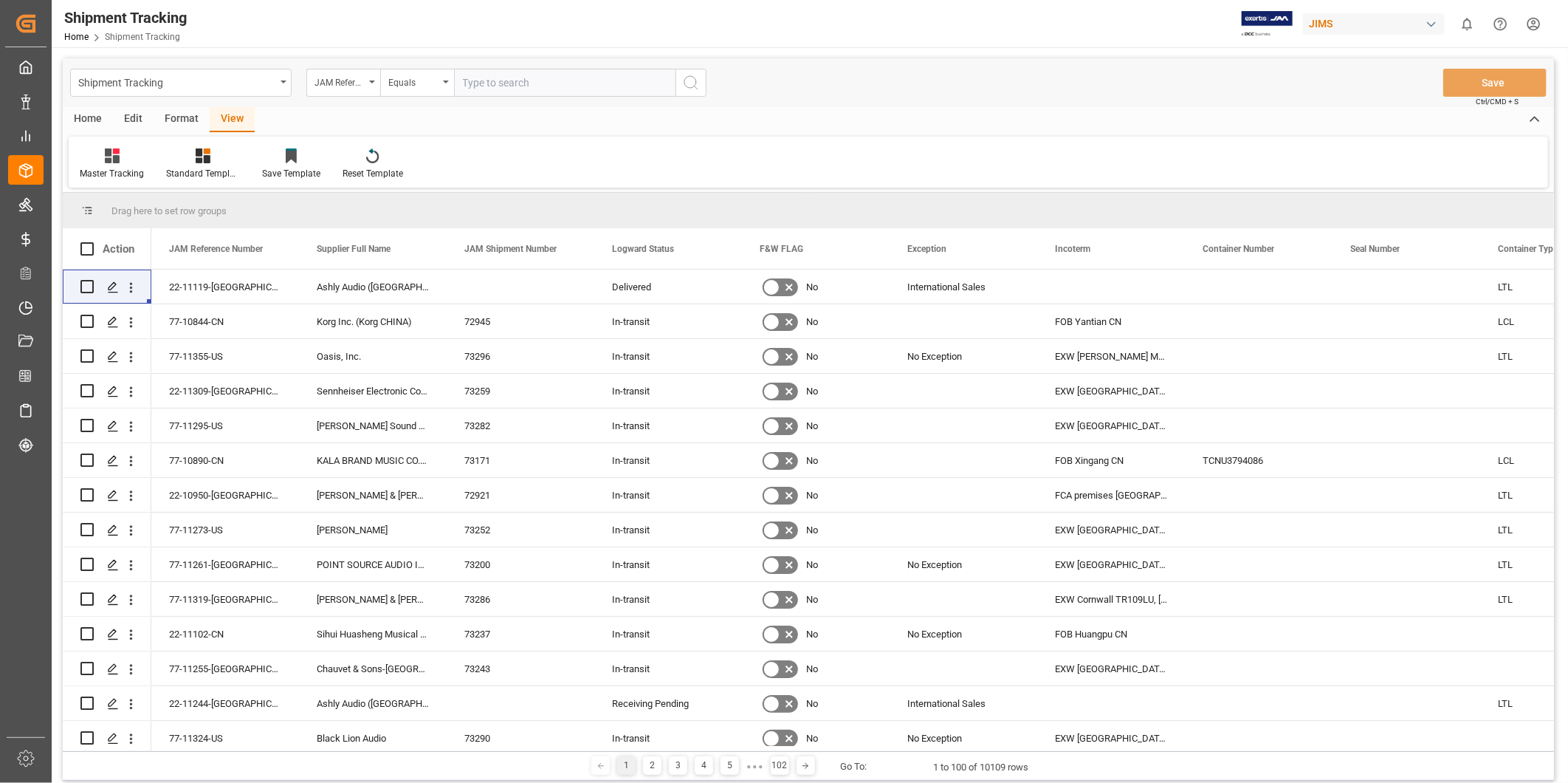
click at [497, 87] on input "text" at bounding box center [564, 83] width 221 height 28
paste input "22-11214-US"
type input "22-11214-US"
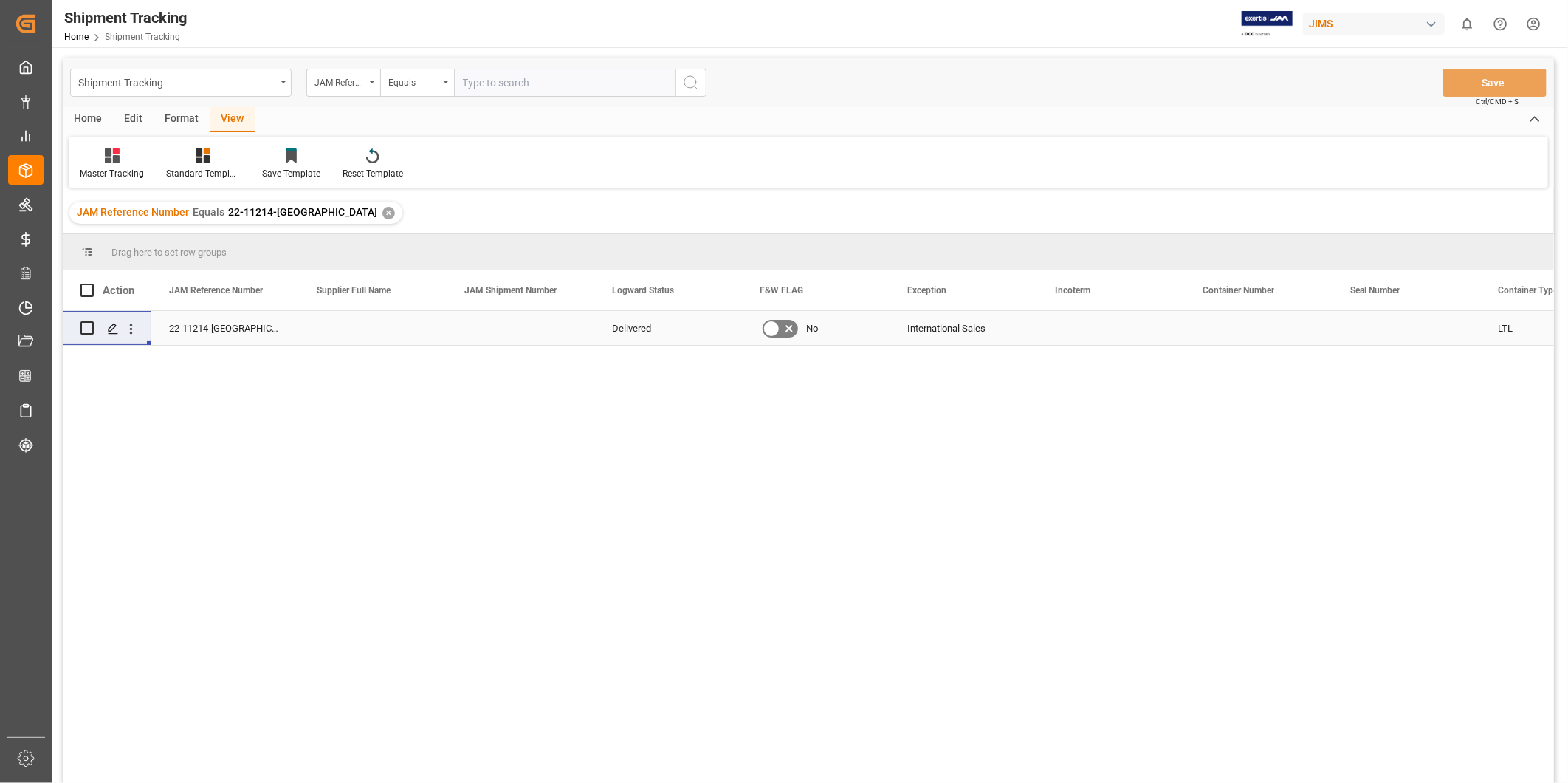
click at [1139, 334] on div "Press SPACE to select this row." at bounding box center [1111, 327] width 148 height 34
